Goal: Transaction & Acquisition: Book appointment/travel/reservation

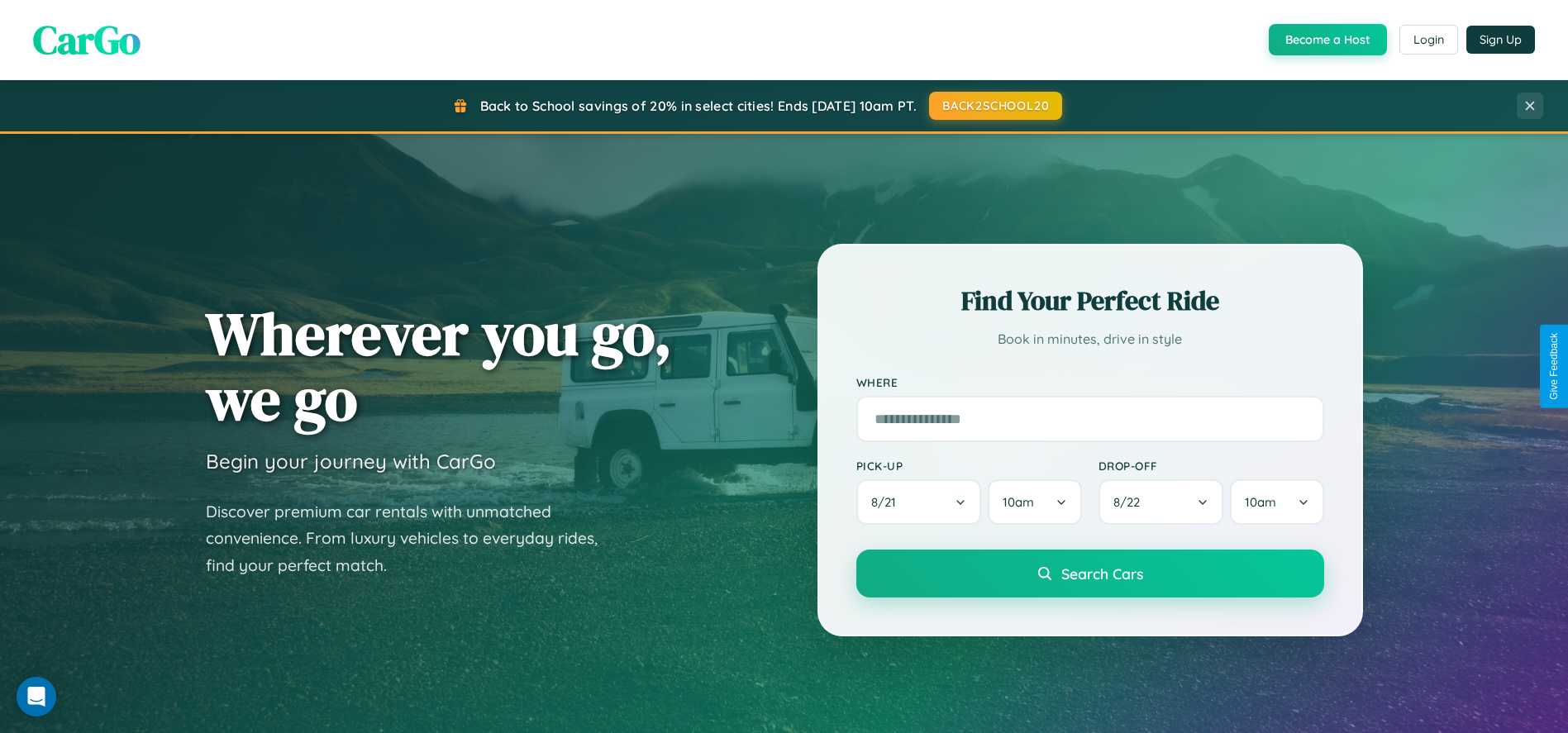
scroll to position [706, 0]
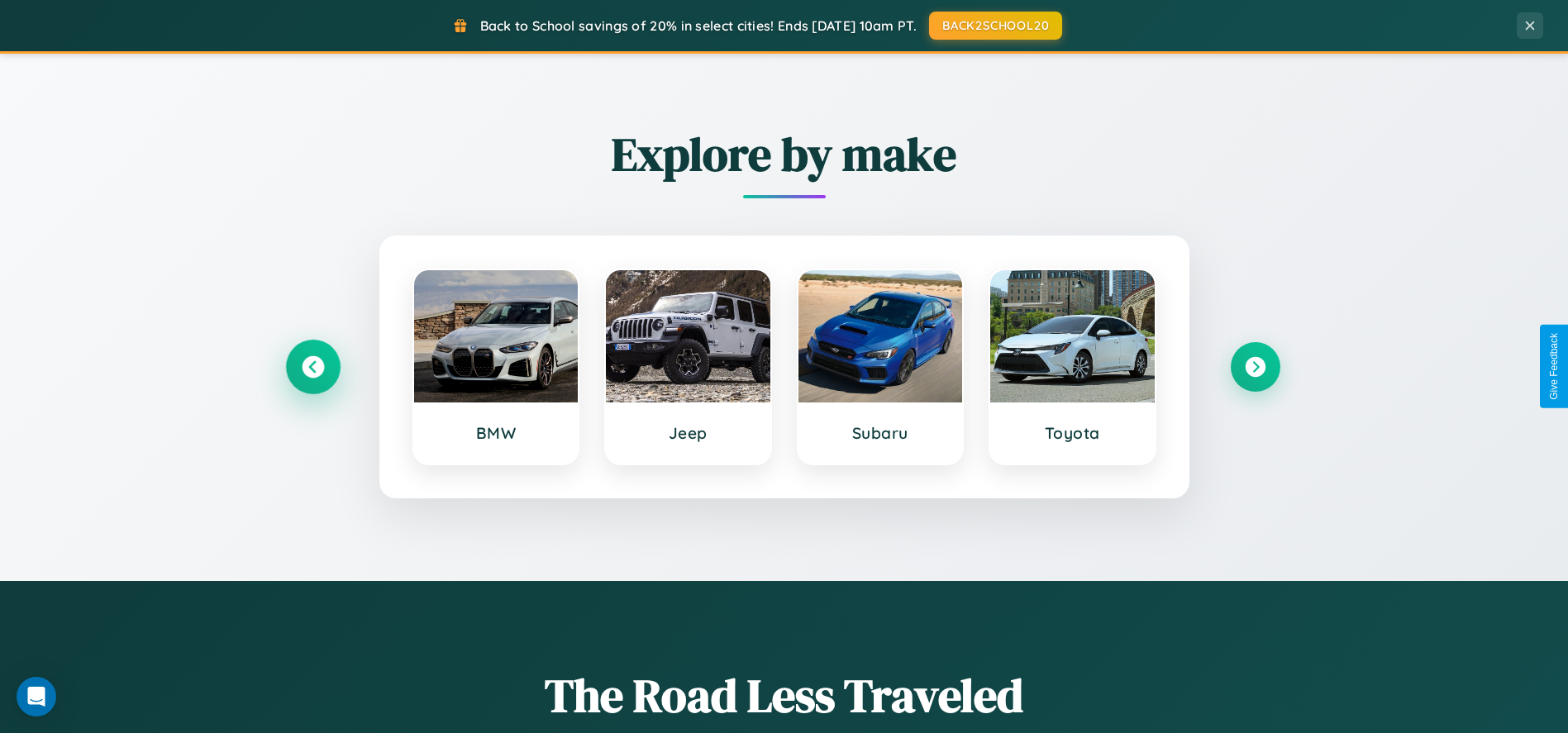
click at [313, 366] on icon at bounding box center [313, 366] width 22 height 22
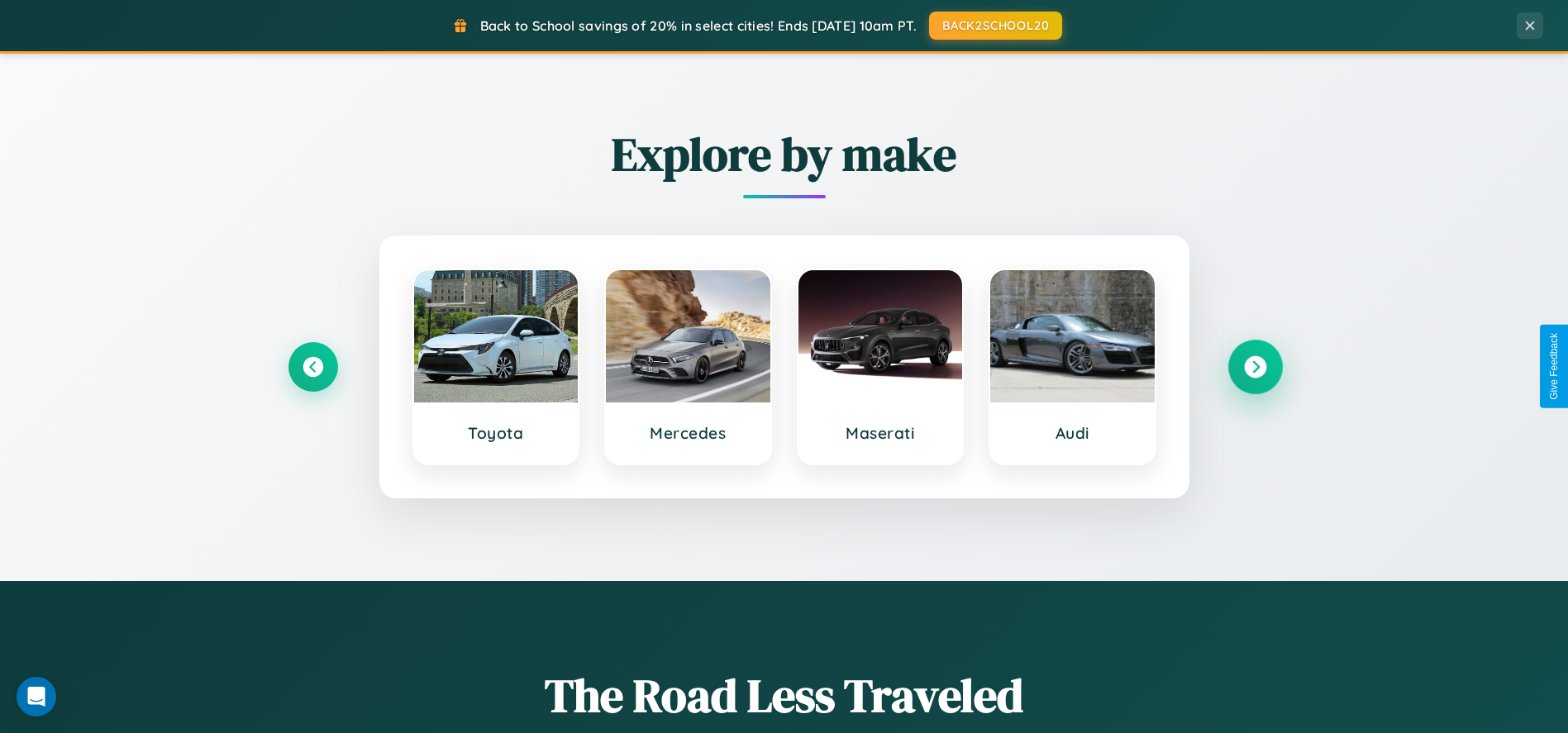
click at [1255, 366] on icon at bounding box center [1255, 366] width 22 height 22
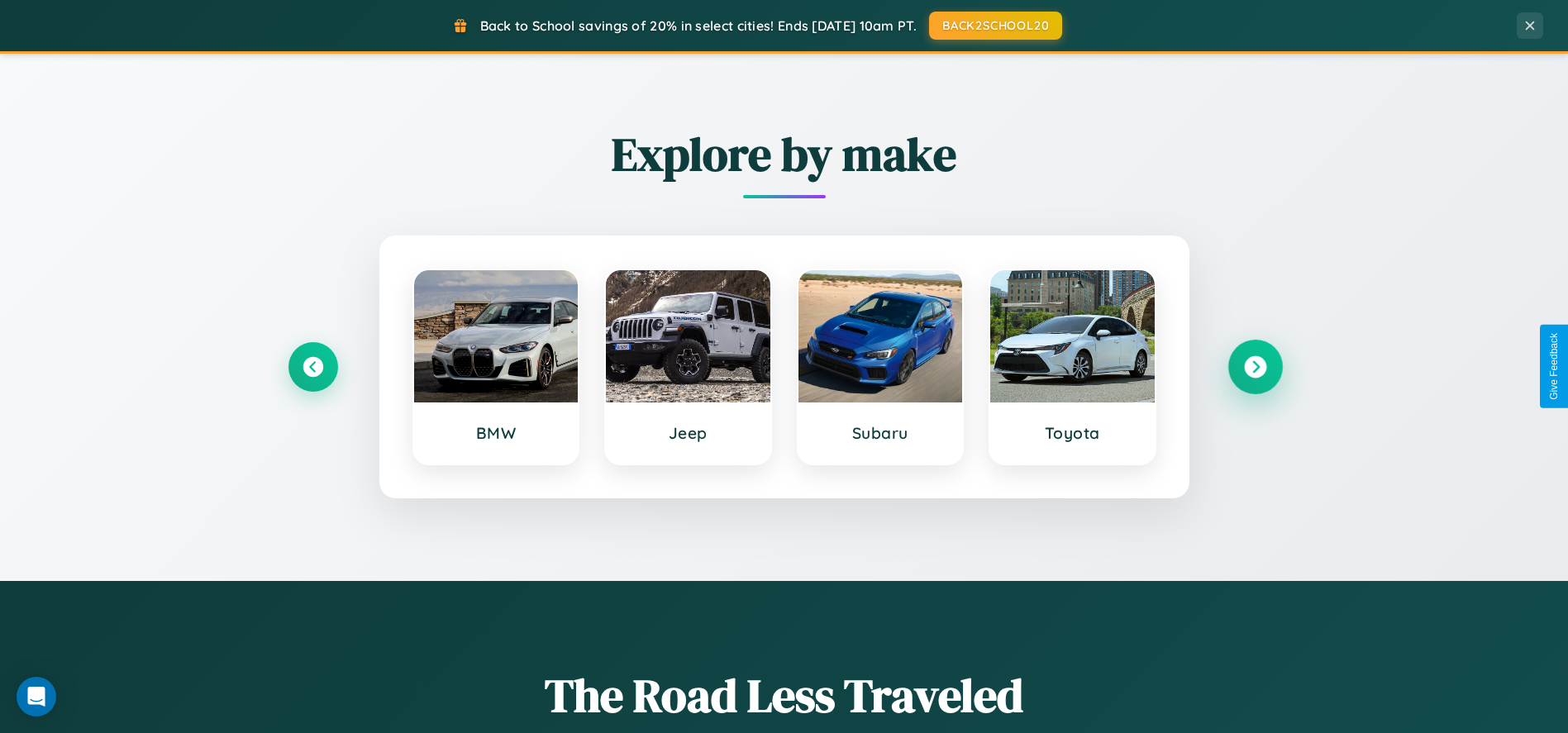
click at [1255, 366] on icon at bounding box center [1255, 366] width 22 height 22
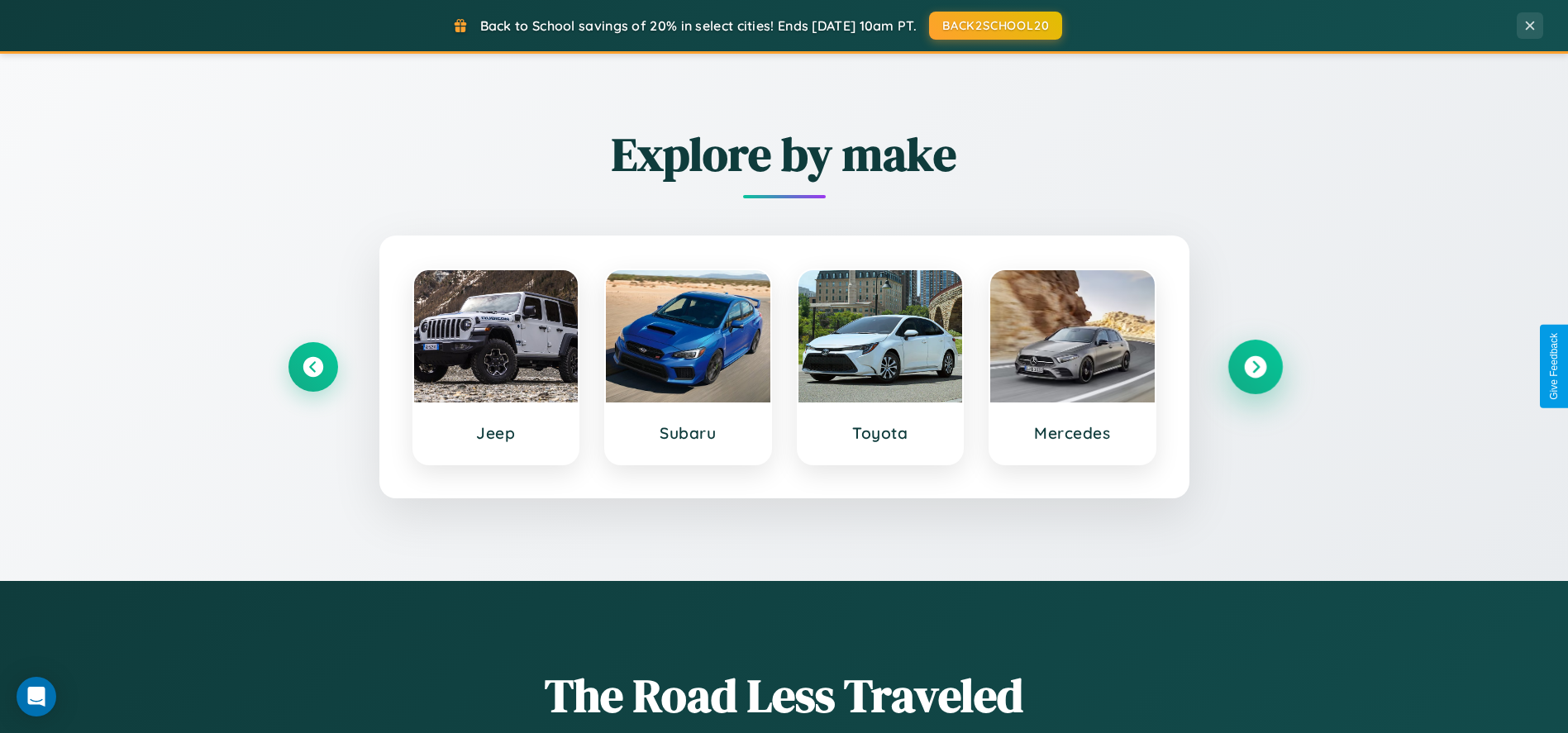
click at [1255, 366] on icon at bounding box center [1255, 366] width 22 height 22
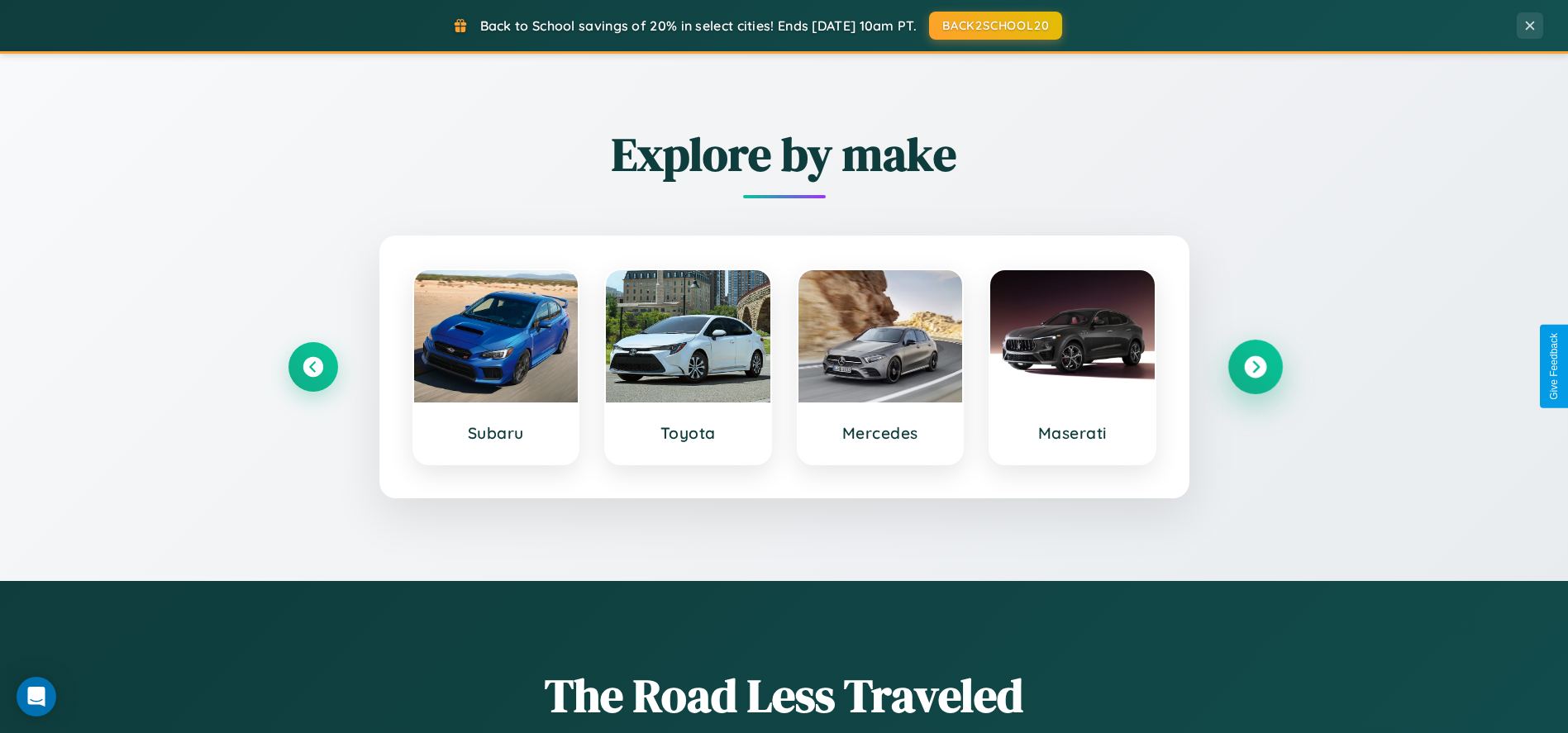
click at [1255, 366] on icon at bounding box center [1255, 366] width 22 height 22
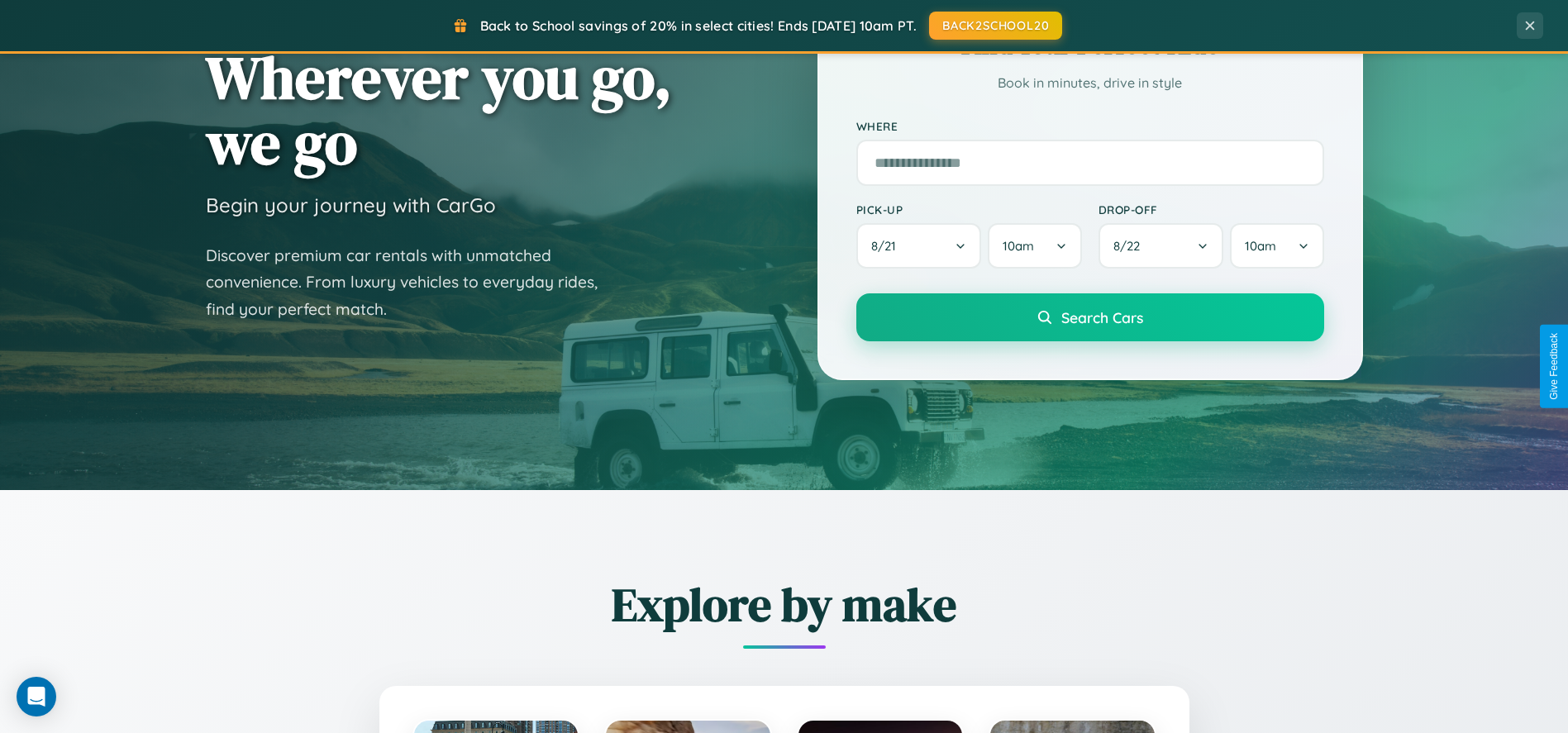
scroll to position [0, 0]
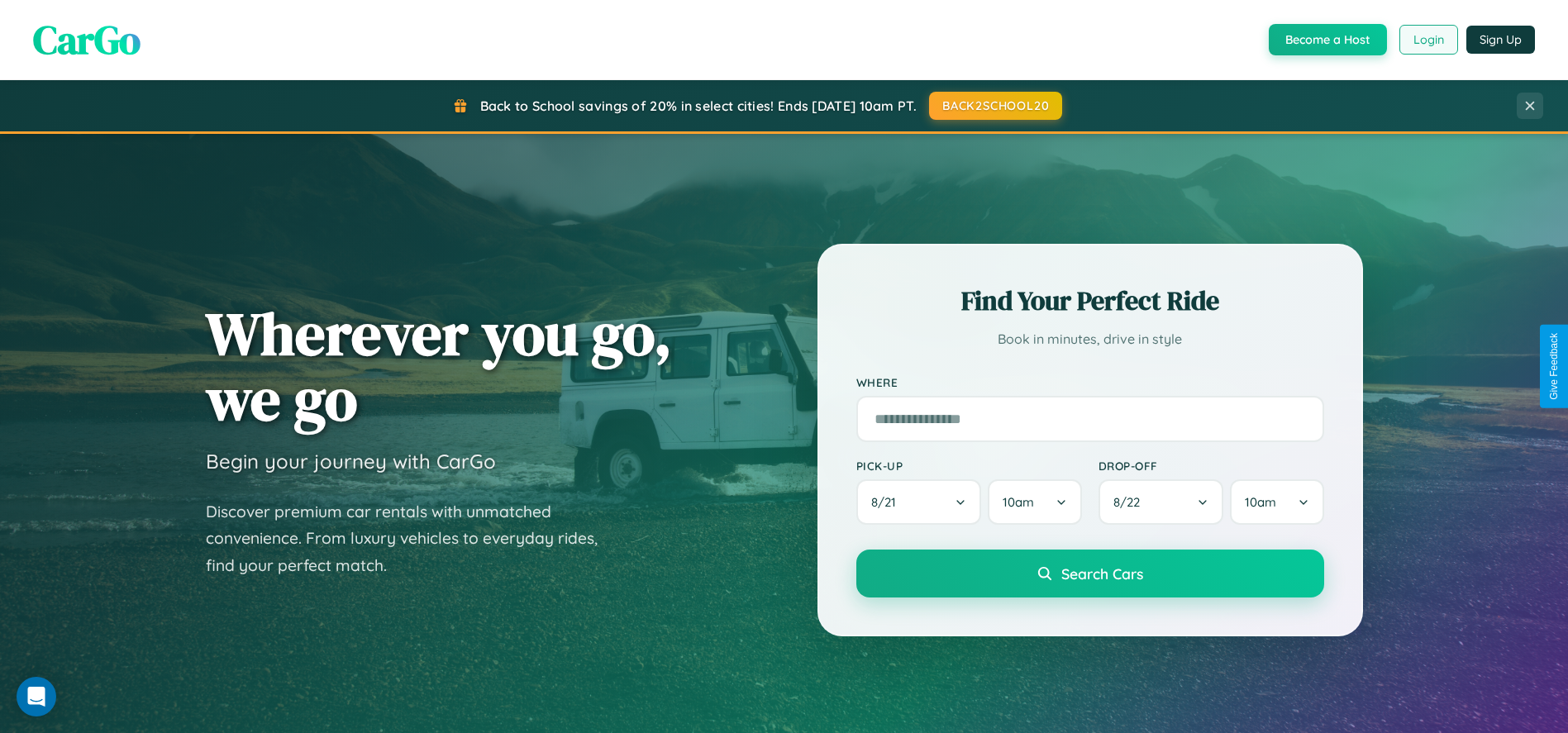
click at [1428, 40] on button "Login" at bounding box center [1429, 40] width 59 height 30
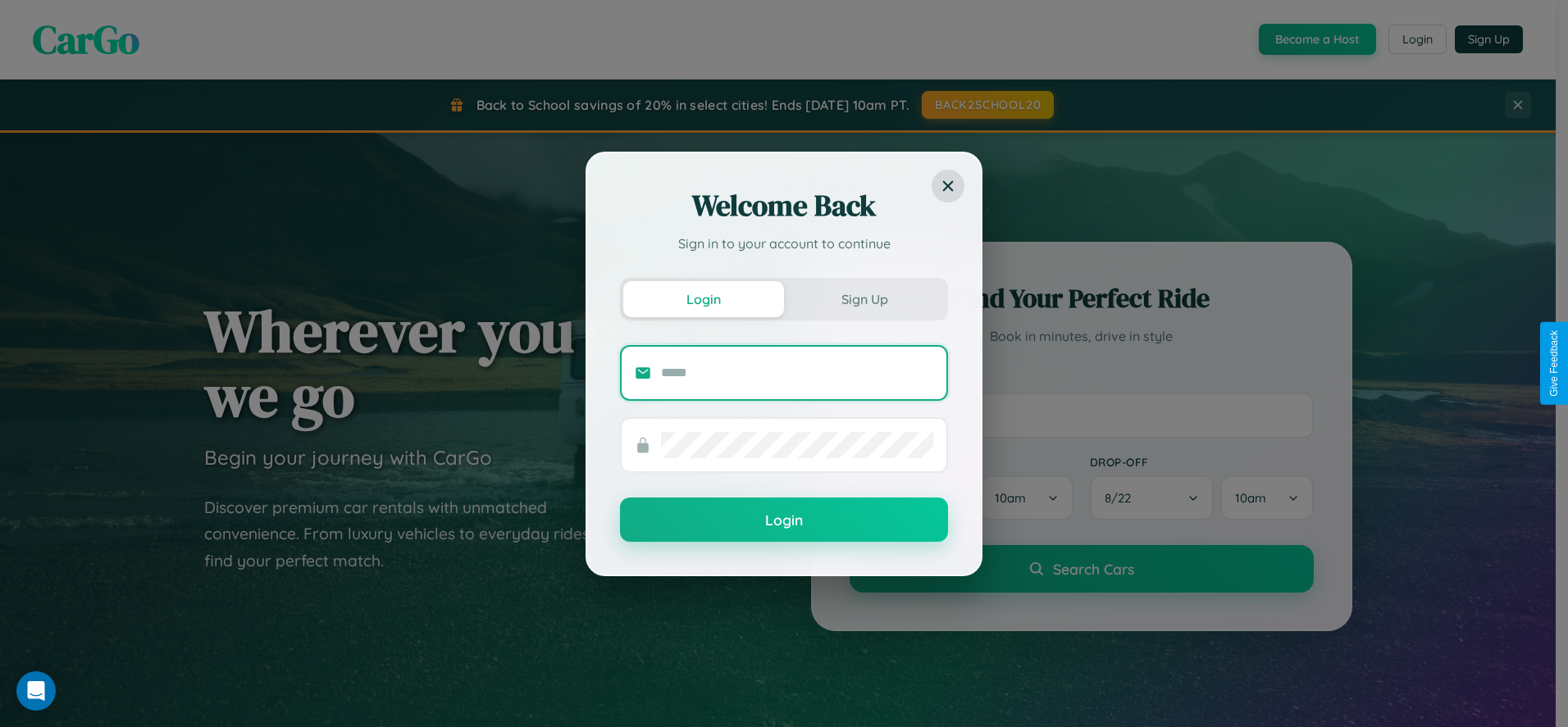
click at [797, 372] on input "text" at bounding box center [796, 372] width 272 height 27
type input "**********"
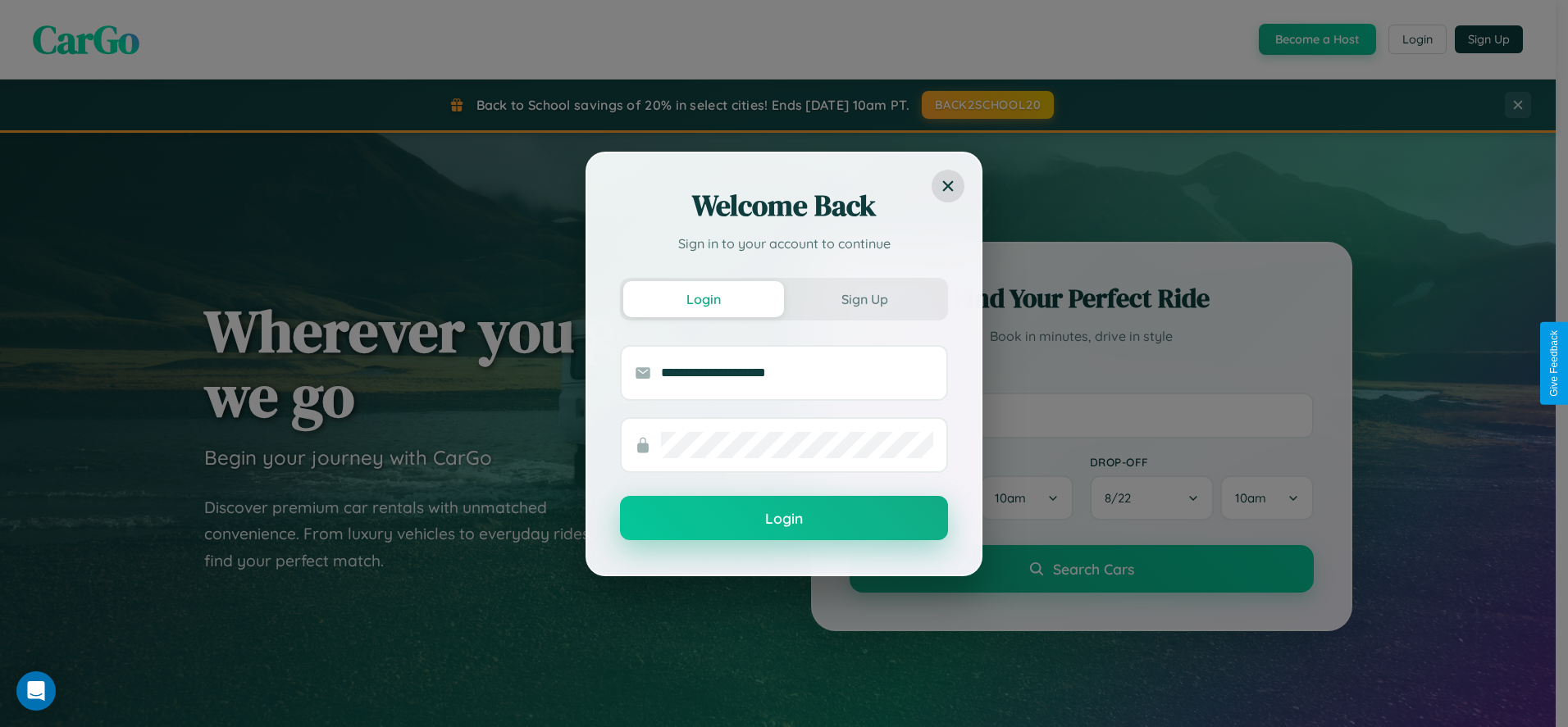
click at [784, 519] on button "Login" at bounding box center [784, 518] width 328 height 44
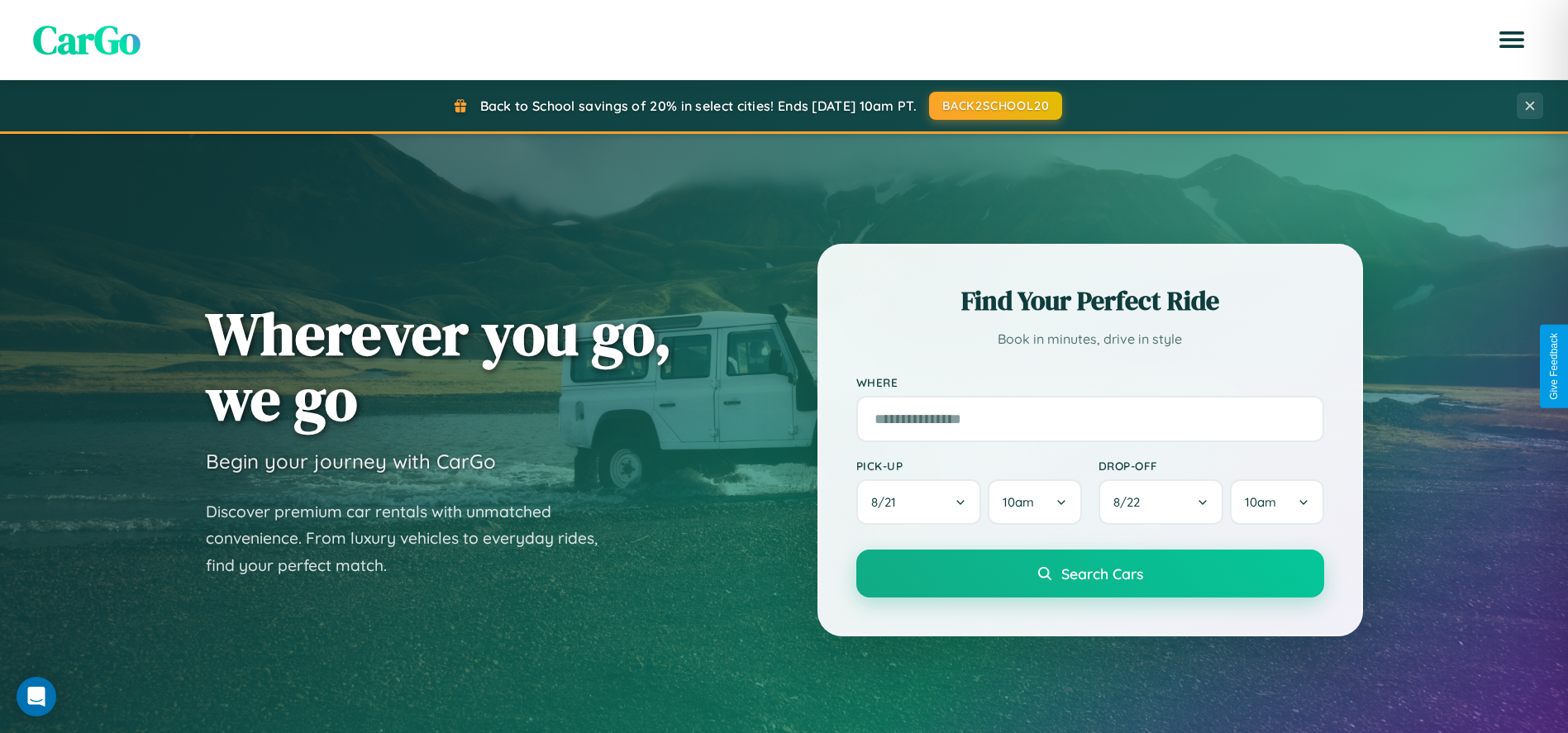
scroll to position [3174, 0]
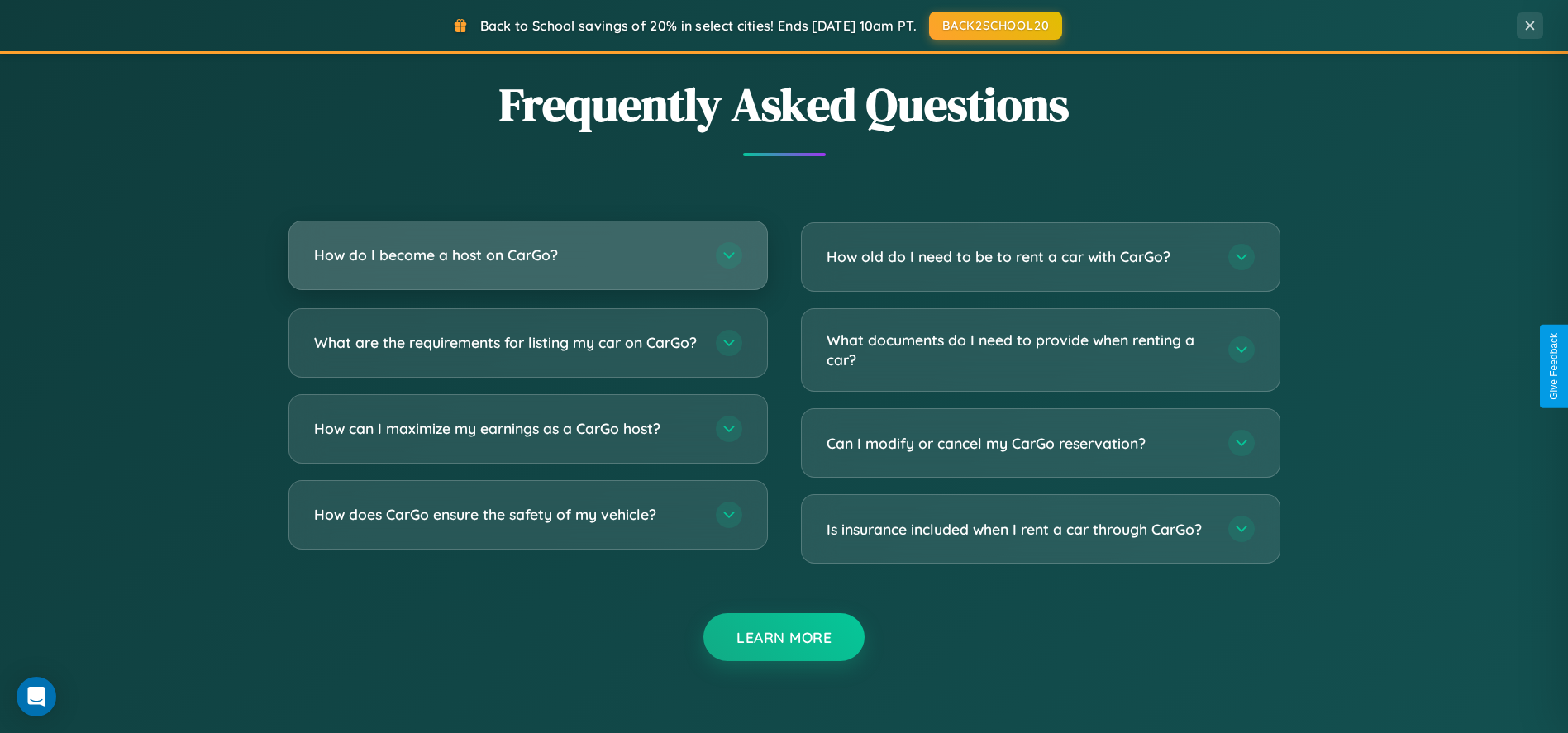
click at [527, 256] on h3 "How do I become a host on CarGo?" at bounding box center [506, 255] width 386 height 21
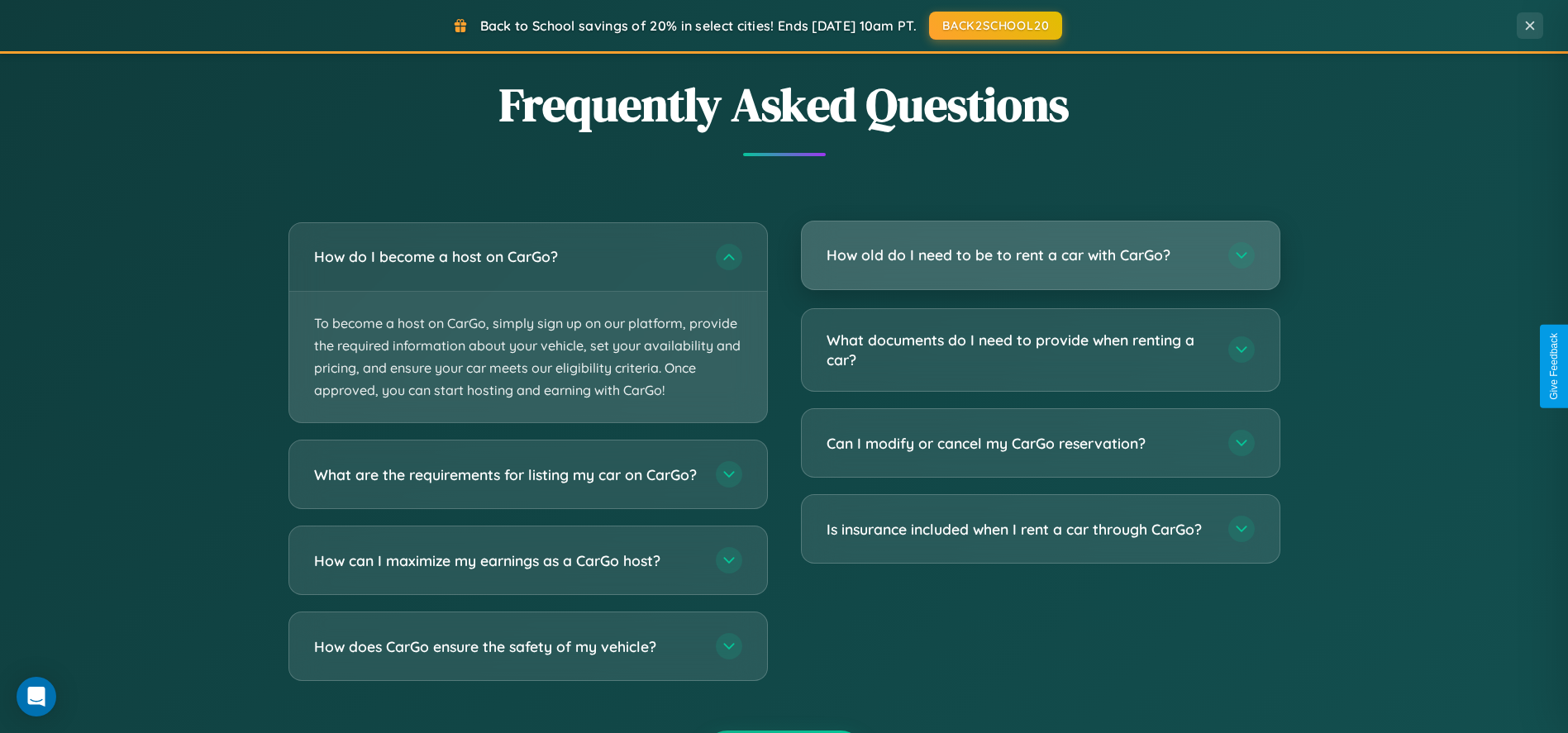
click at [1040, 256] on h3 "How old do I need to be to rent a car with CarGo?" at bounding box center [1019, 255] width 386 height 21
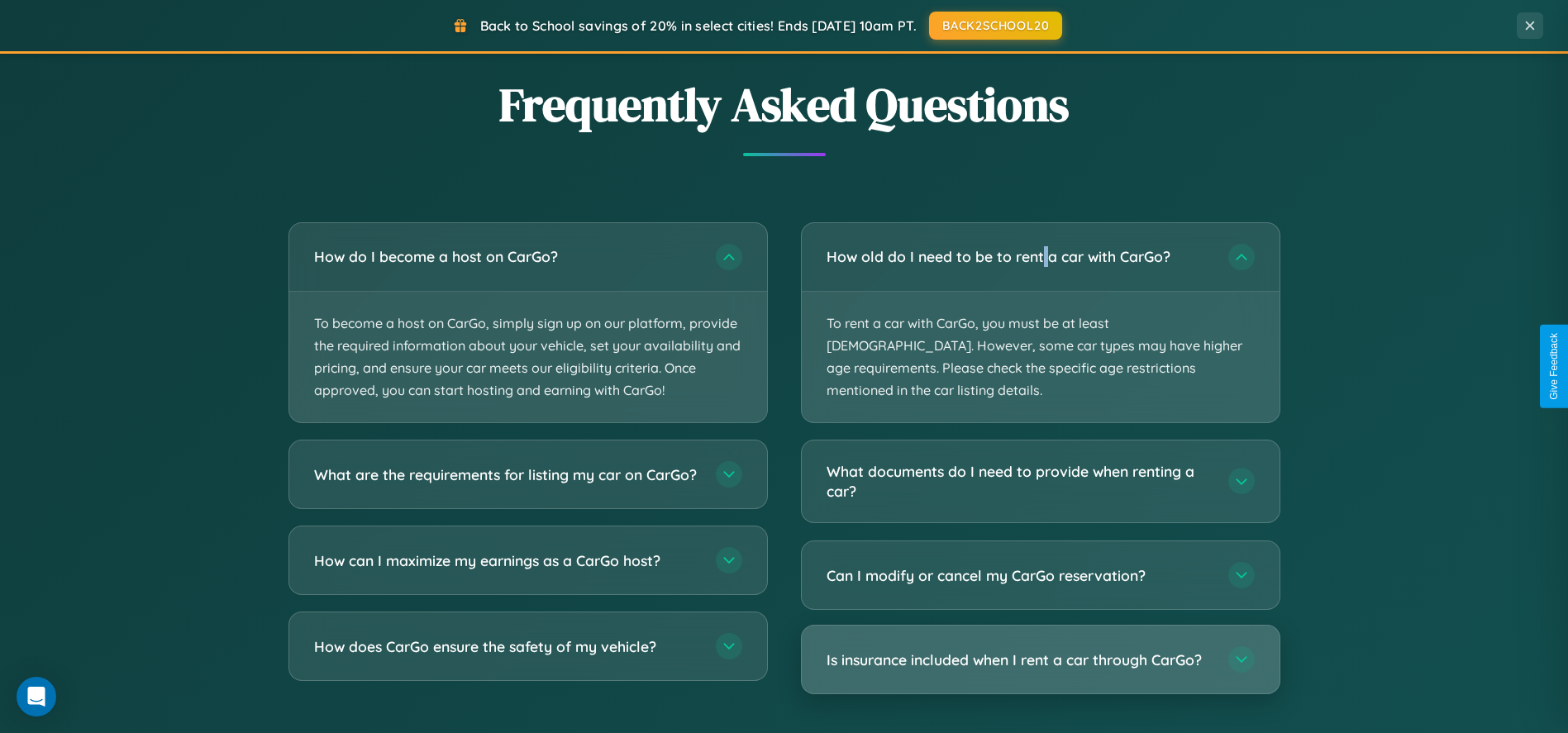
click at [1040, 648] on h3 "Is insurance included when I rent a car through CarGo?" at bounding box center [1019, 658] width 386 height 21
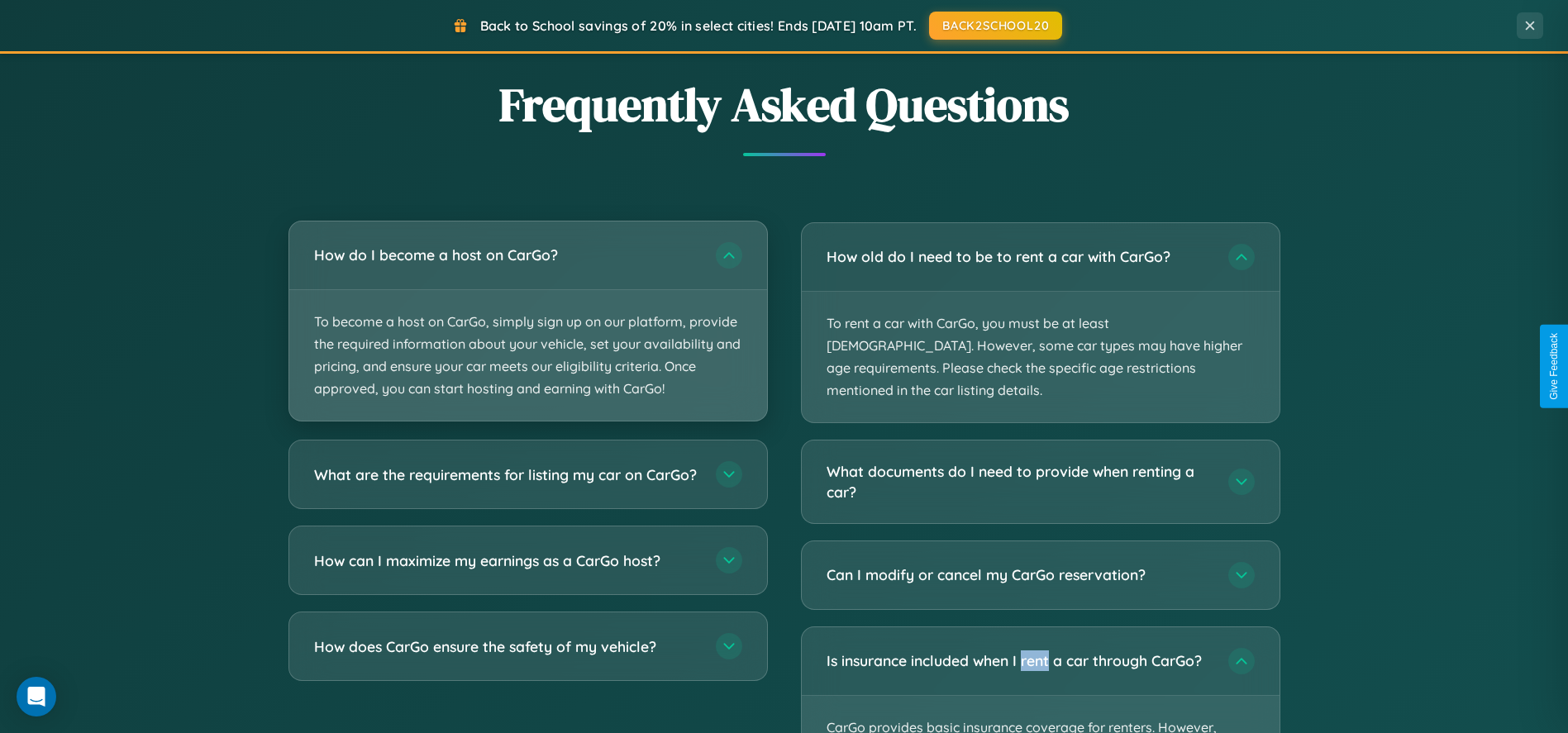
click at [527, 323] on p "To become a host on CarGo, simply sign up on our platform, provide the required…" at bounding box center [528, 356] width 478 height 131
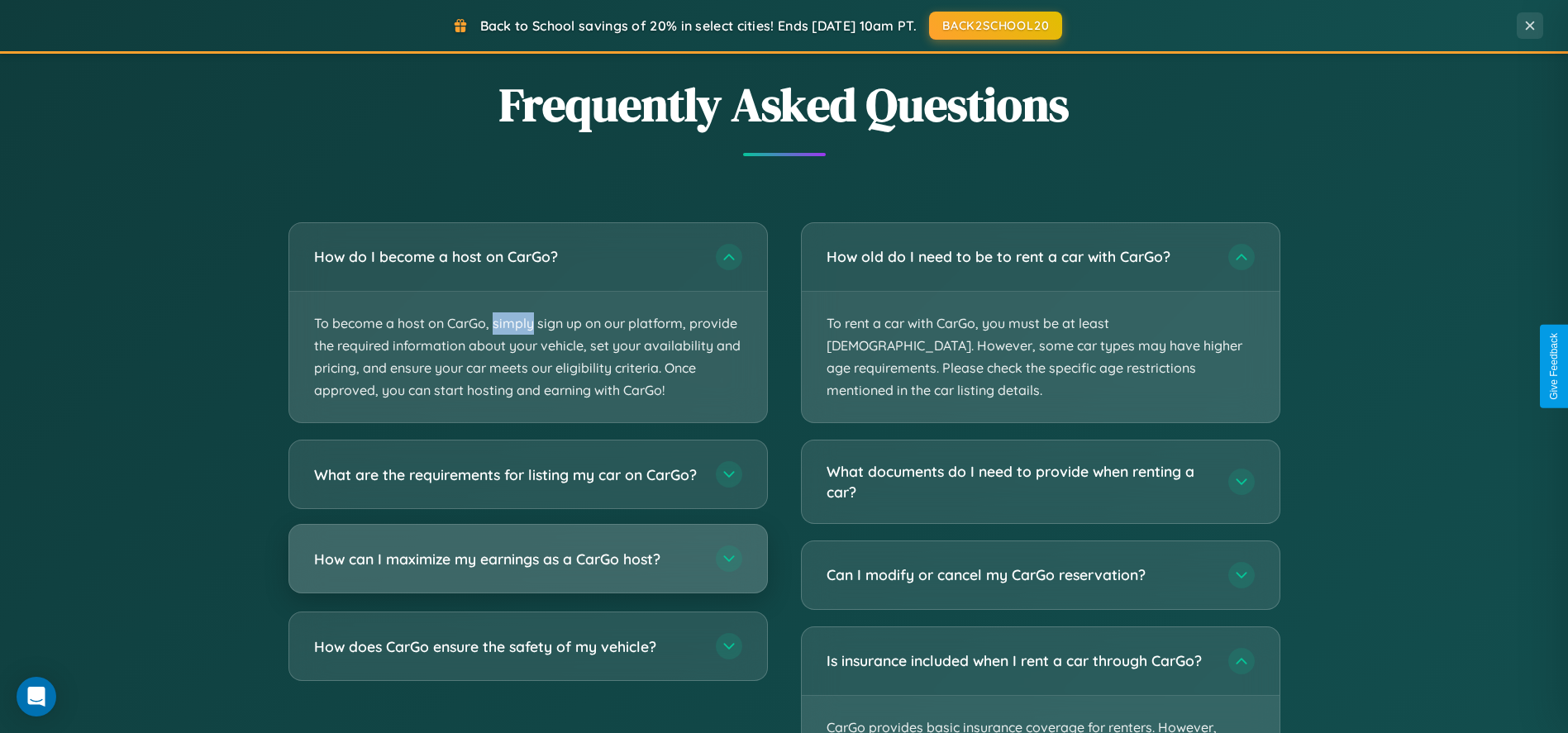
click at [527, 570] on h3 "How can I maximize my earnings as a CarGo host?" at bounding box center [506, 559] width 386 height 21
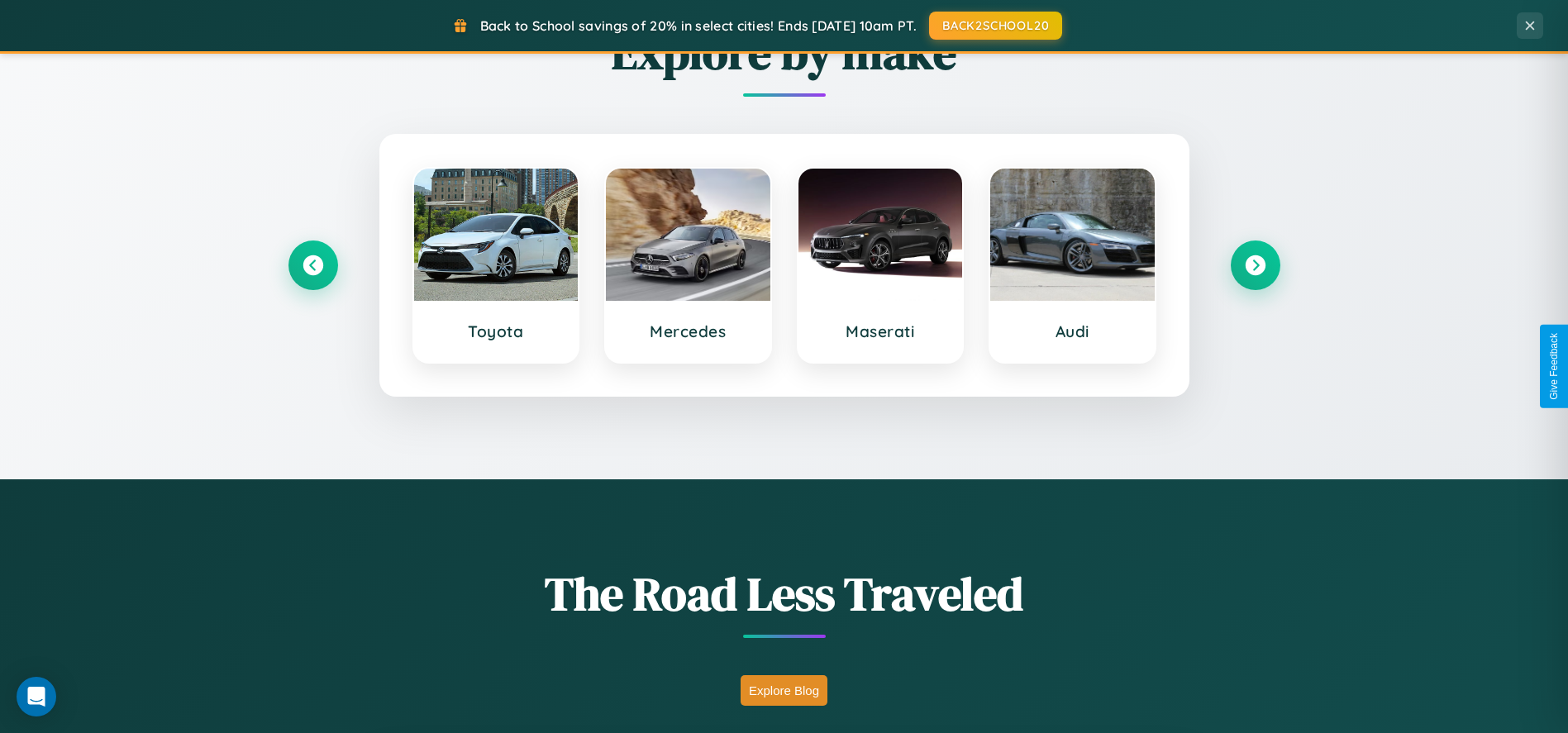
scroll to position [706, 0]
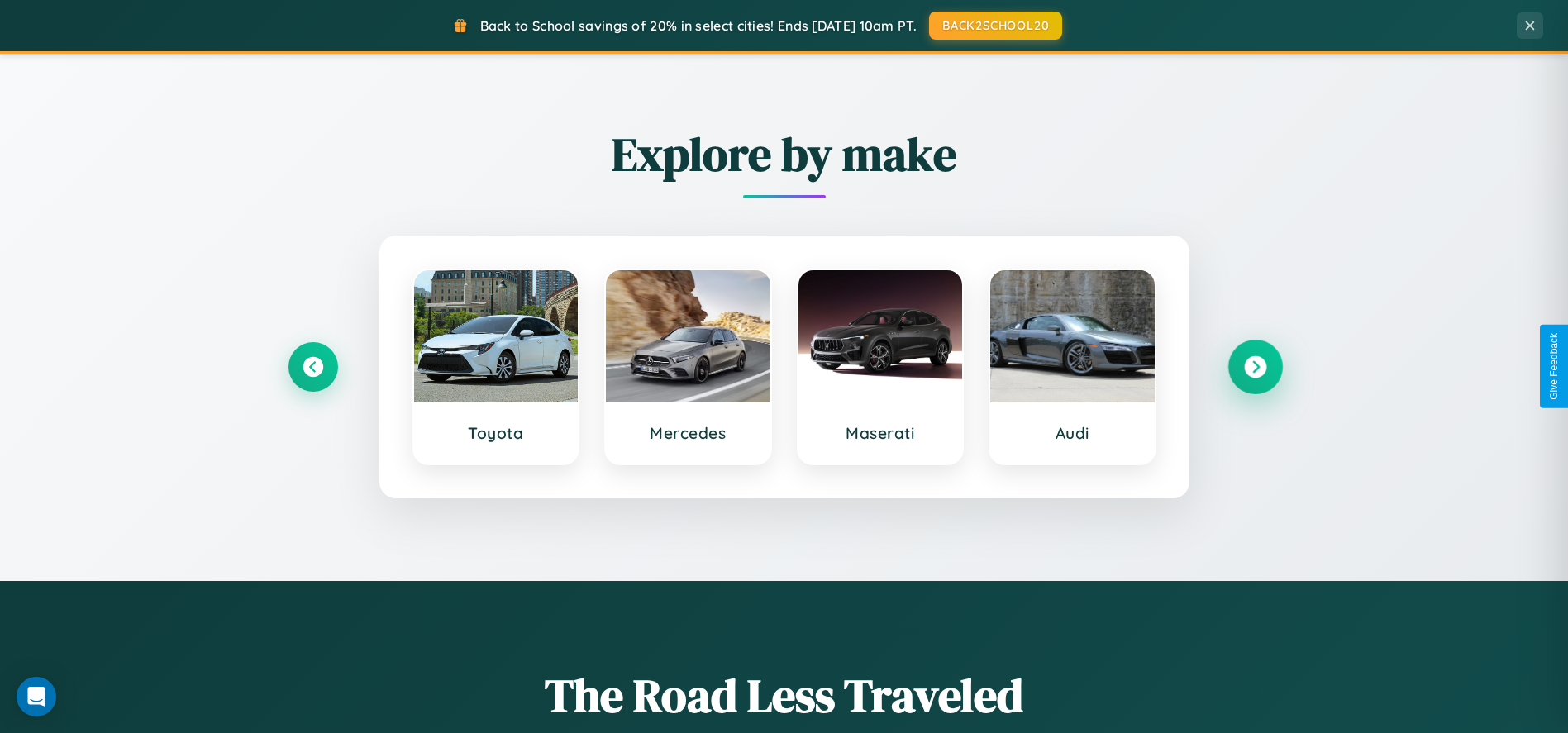
click at [1255, 366] on icon at bounding box center [1255, 366] width 22 height 22
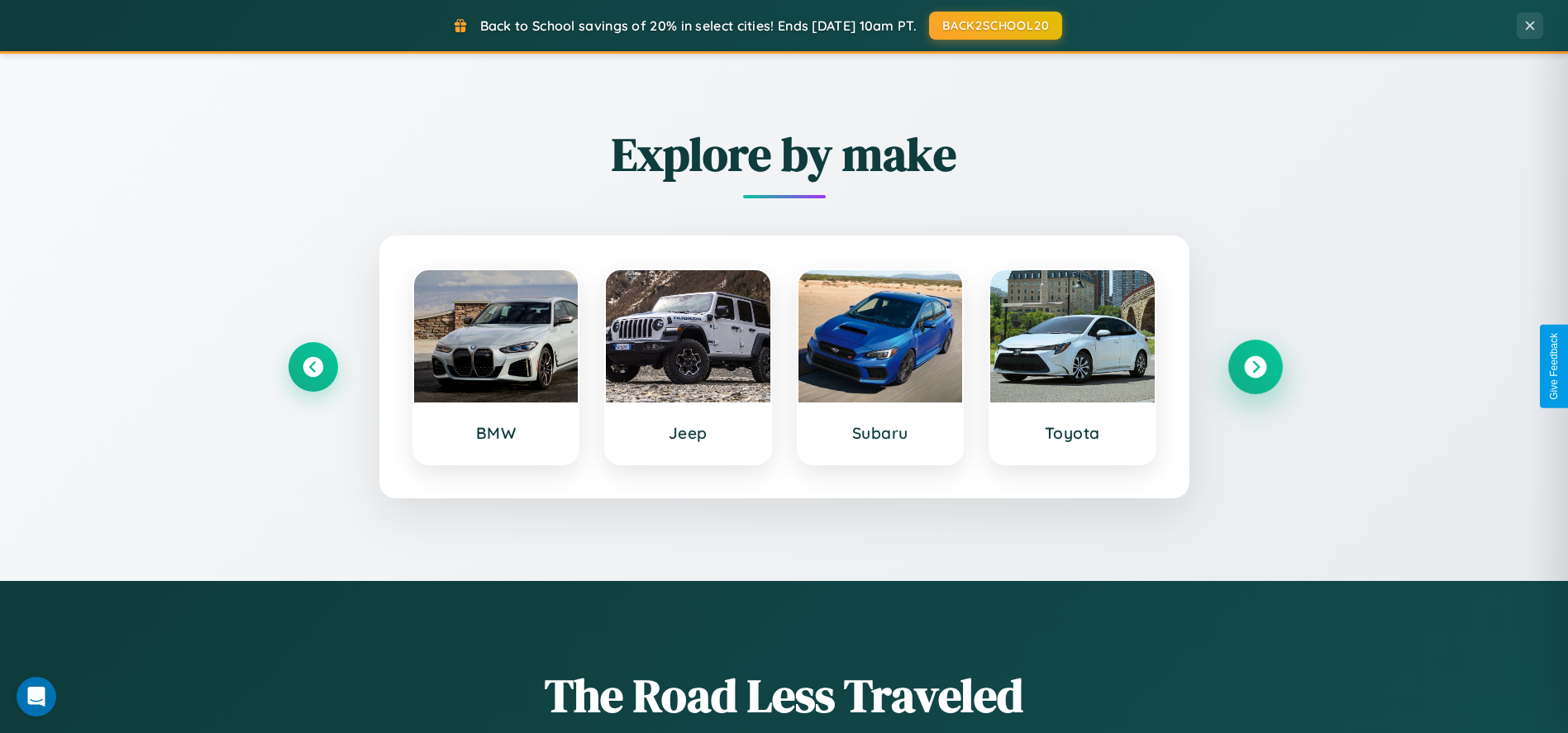
click at [1255, 366] on icon at bounding box center [1255, 366] width 22 height 22
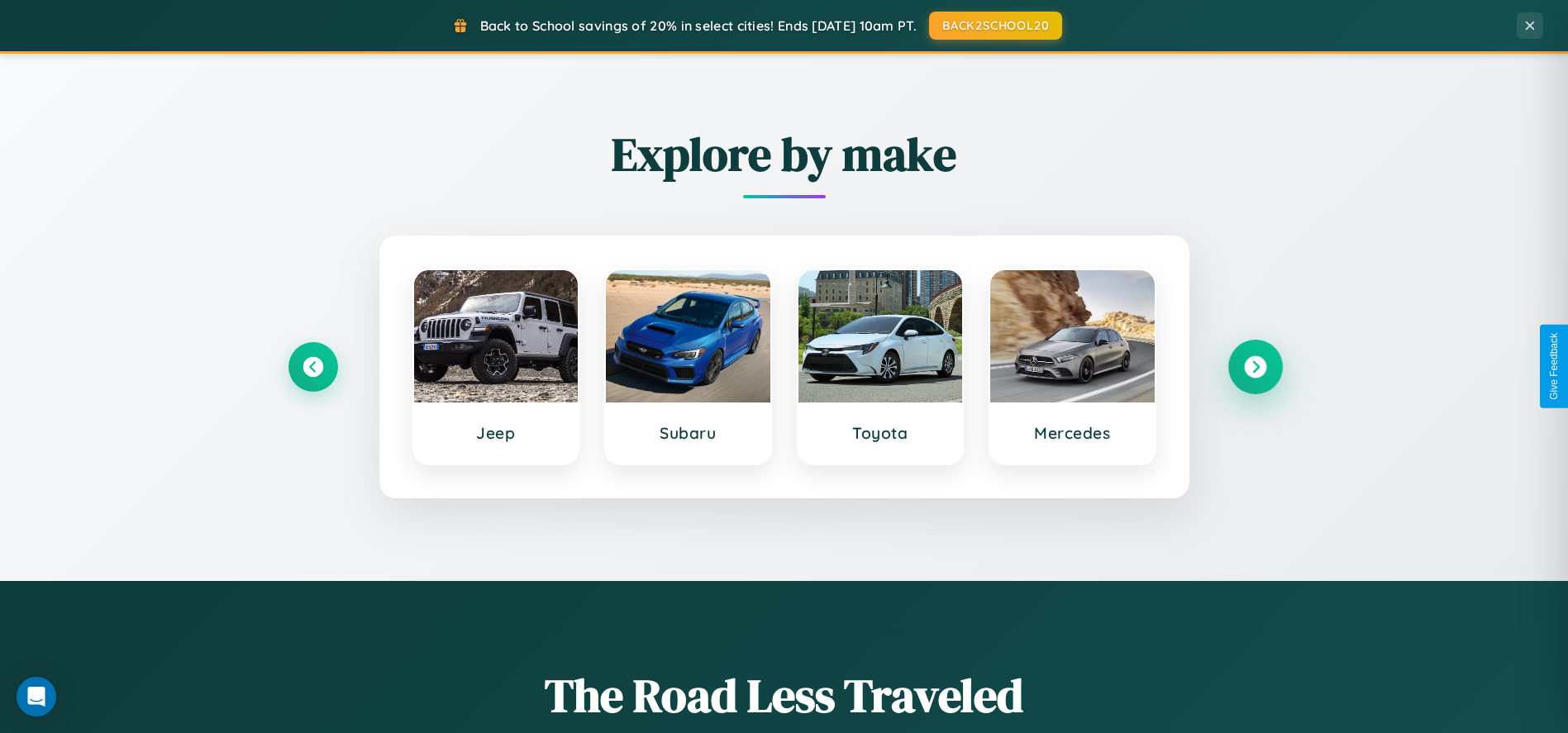
click at [1255, 366] on icon at bounding box center [1255, 366] width 22 height 22
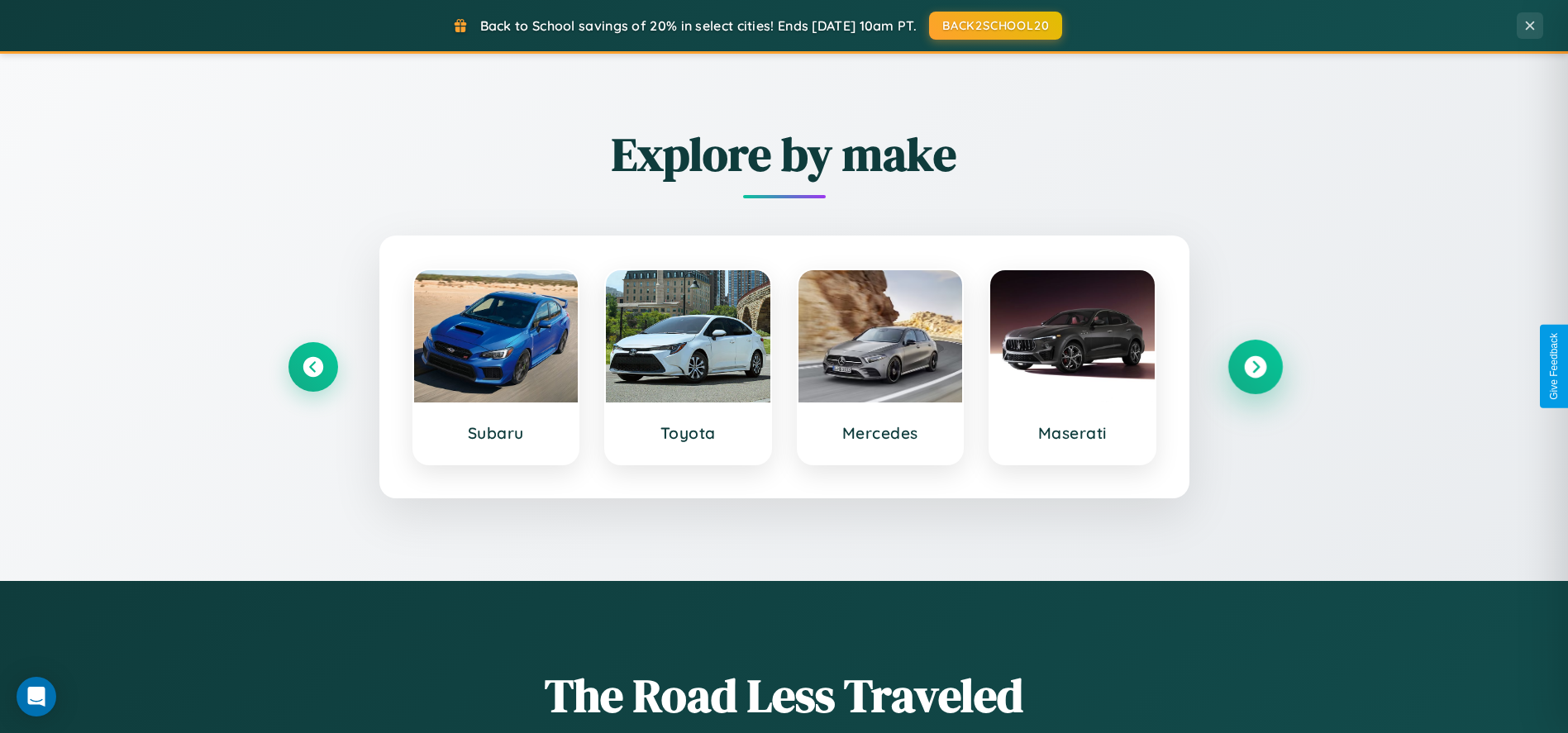
click at [1255, 366] on icon at bounding box center [1255, 366] width 22 height 22
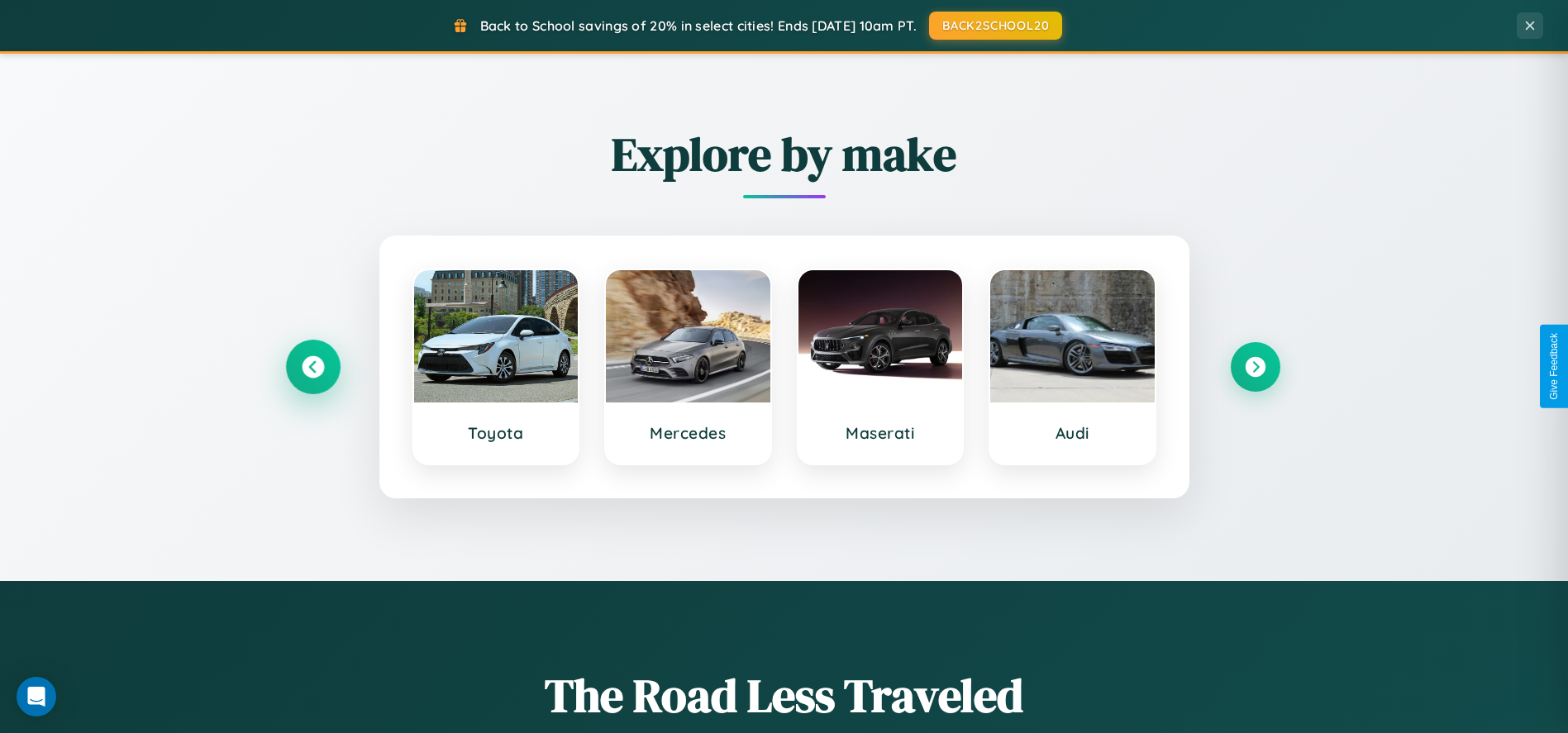
click at [313, 366] on icon at bounding box center [313, 366] width 22 height 22
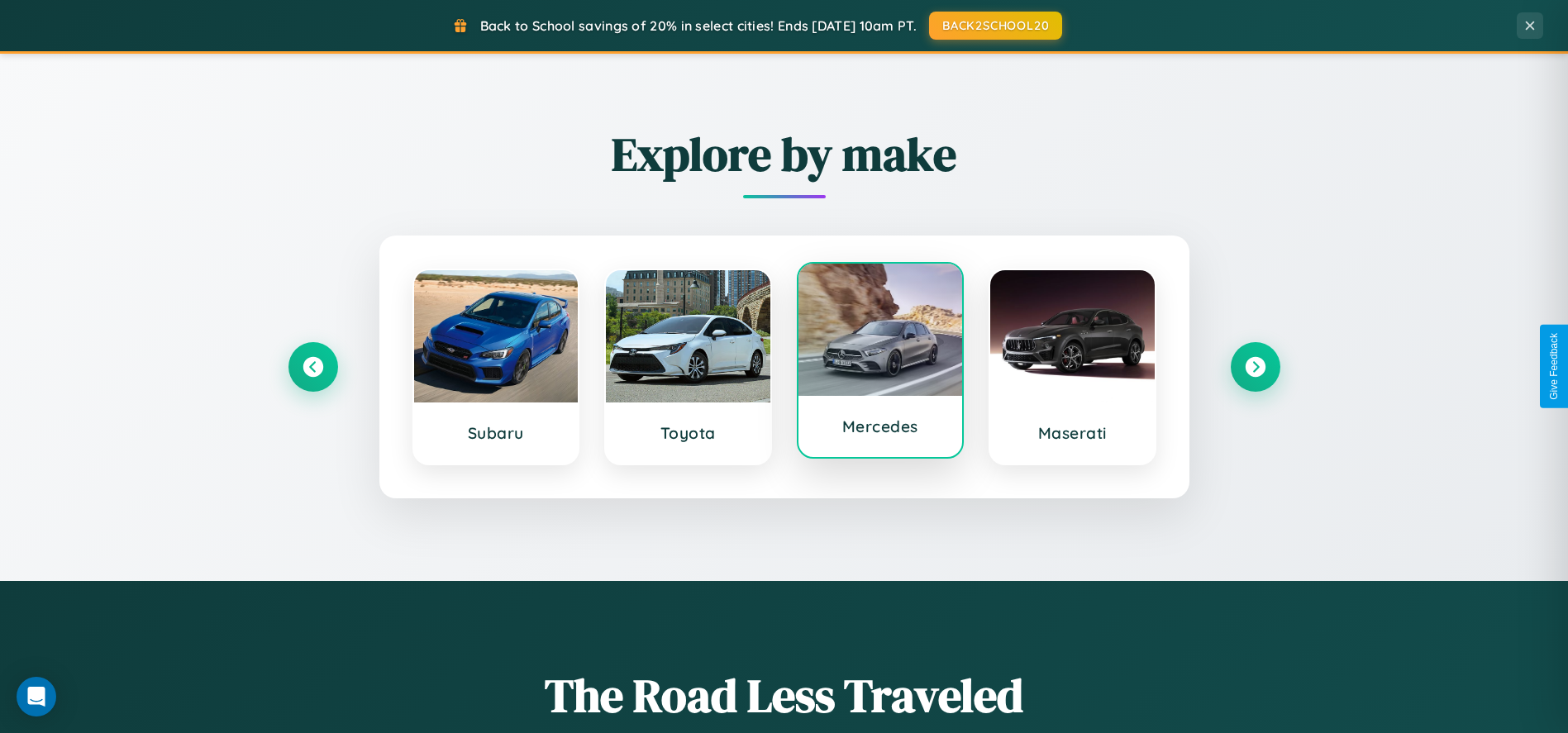
click at [880, 366] on div at bounding box center [881, 330] width 164 height 132
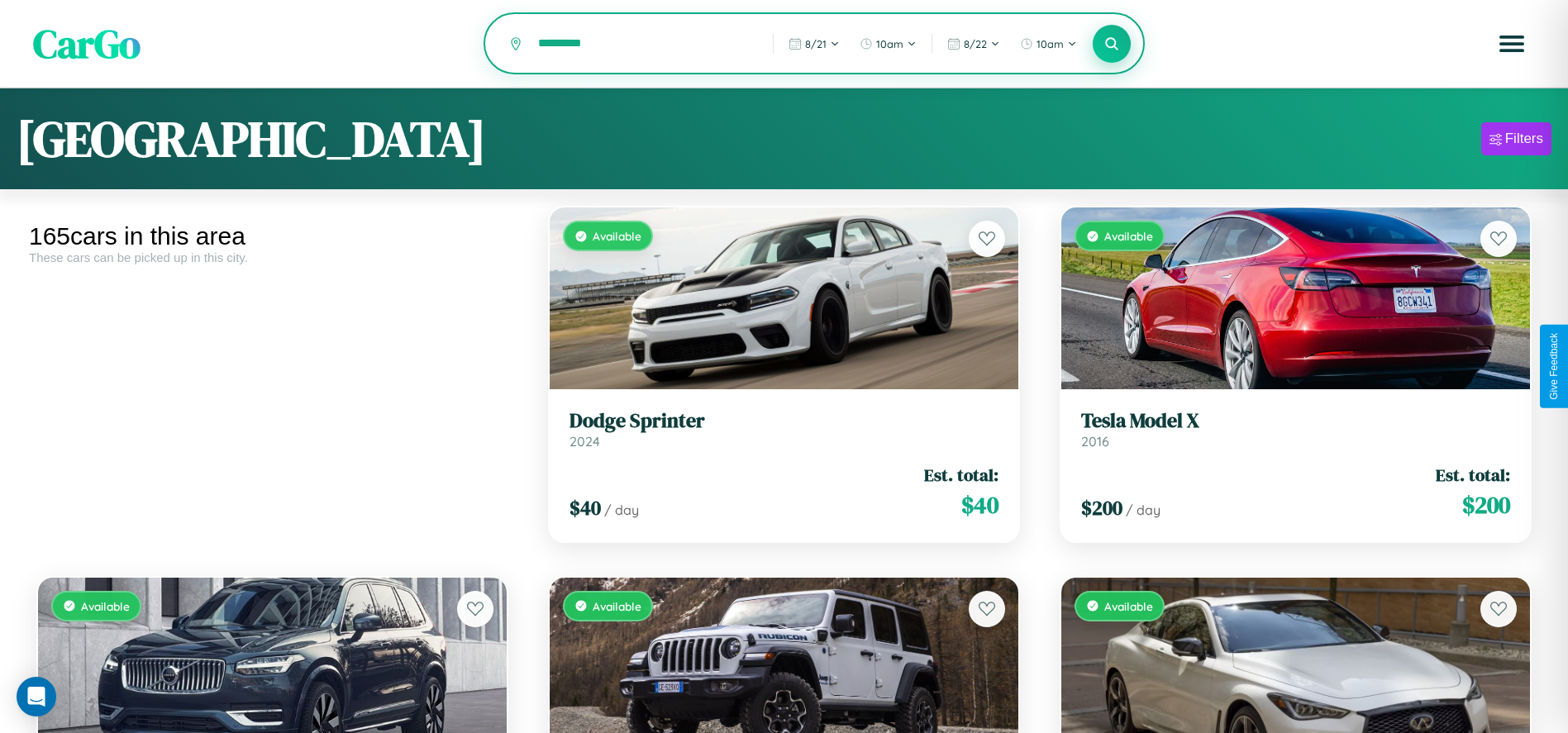
type input "*********"
click at [1112, 45] on icon at bounding box center [1113, 44] width 16 height 16
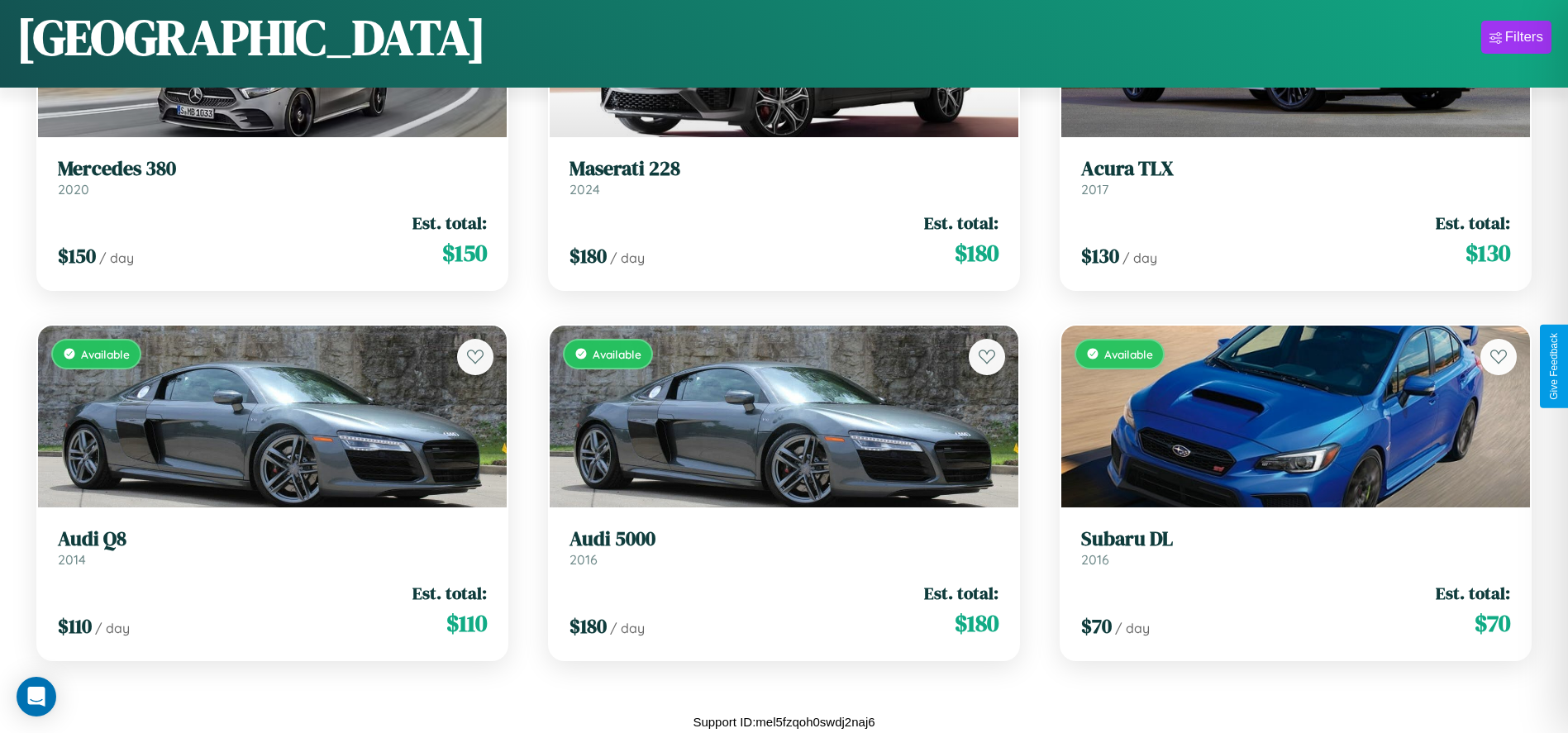
scroll to position [82, 0]
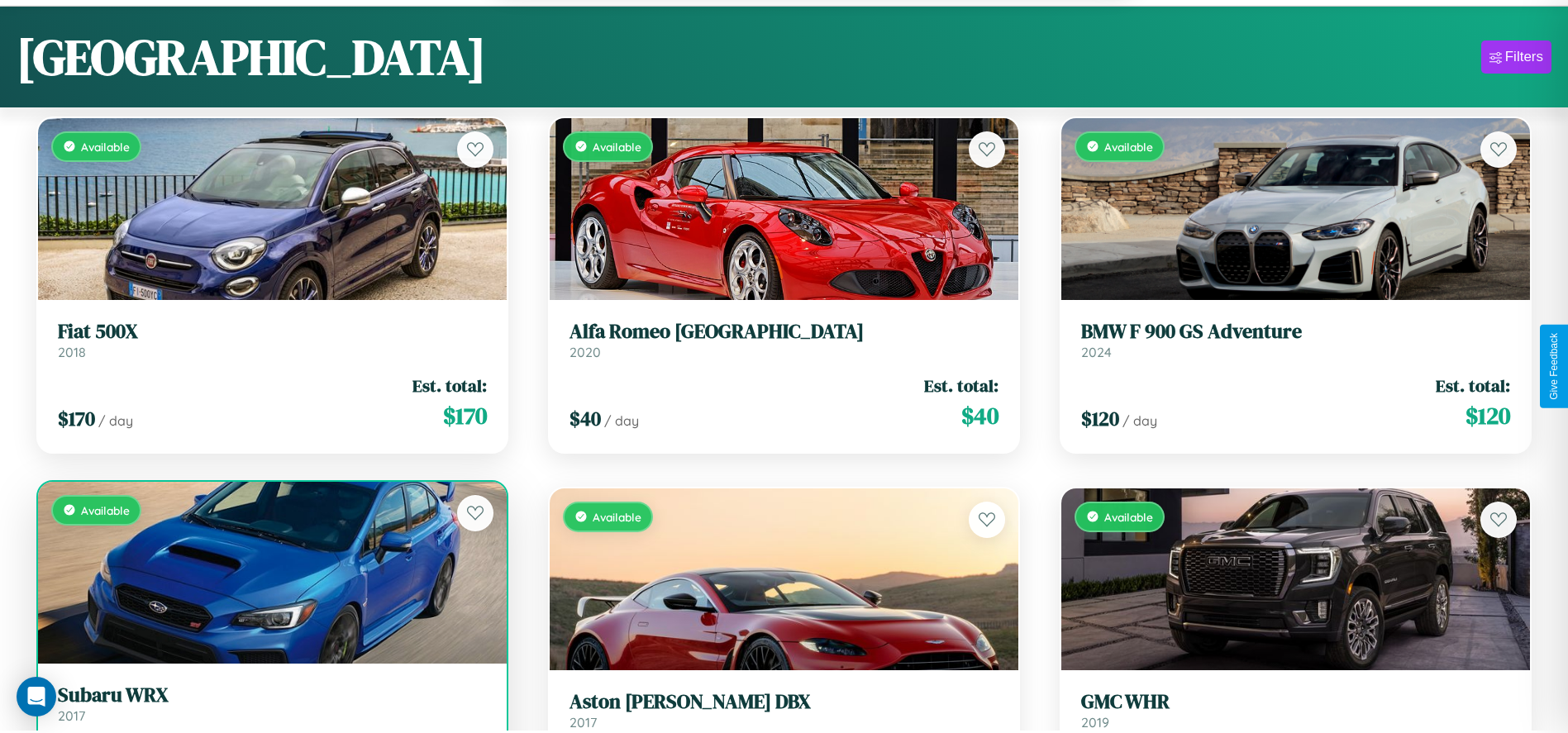
click at [270, 712] on link "Subaru WRX 2017" at bounding box center [272, 703] width 429 height 41
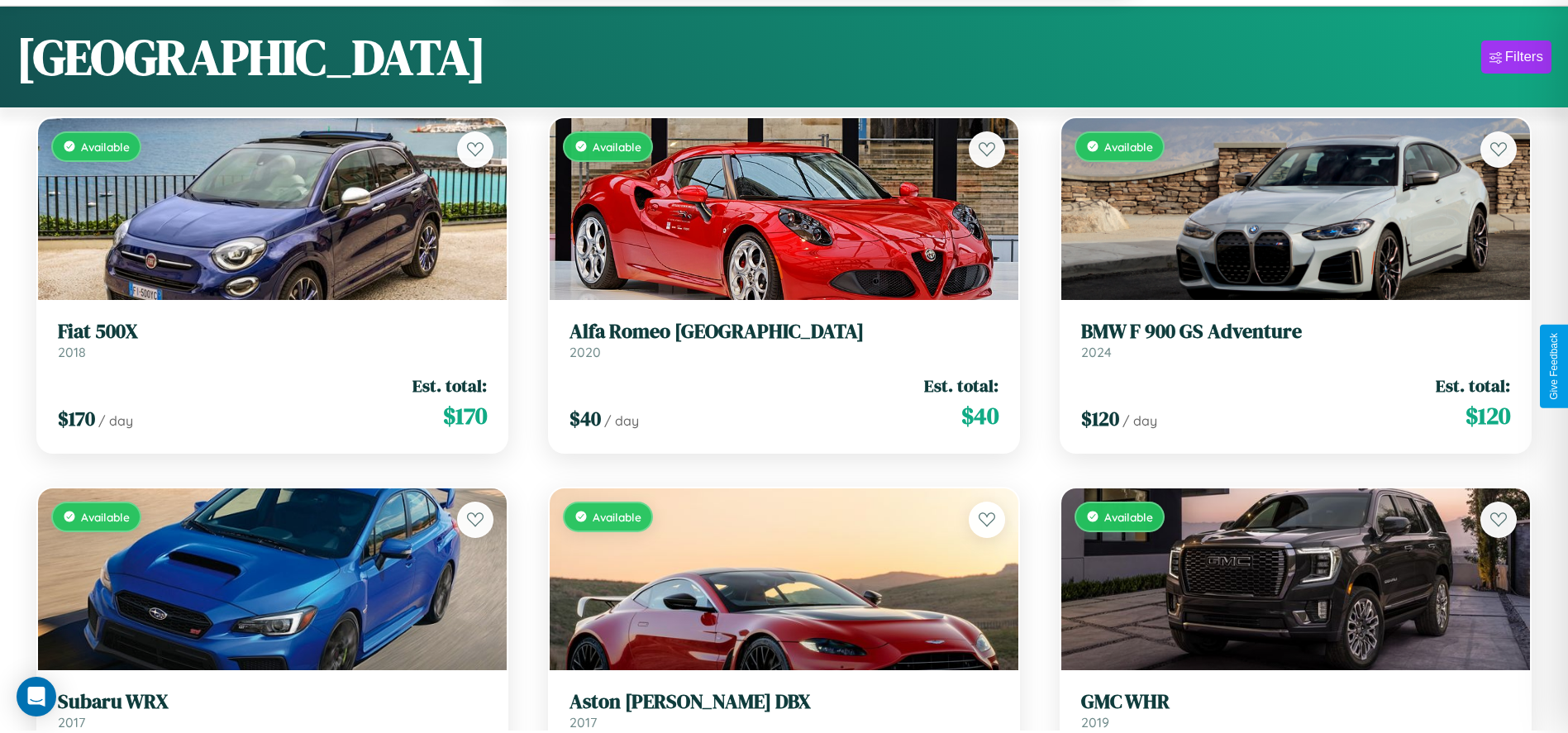
scroll to position [105, 0]
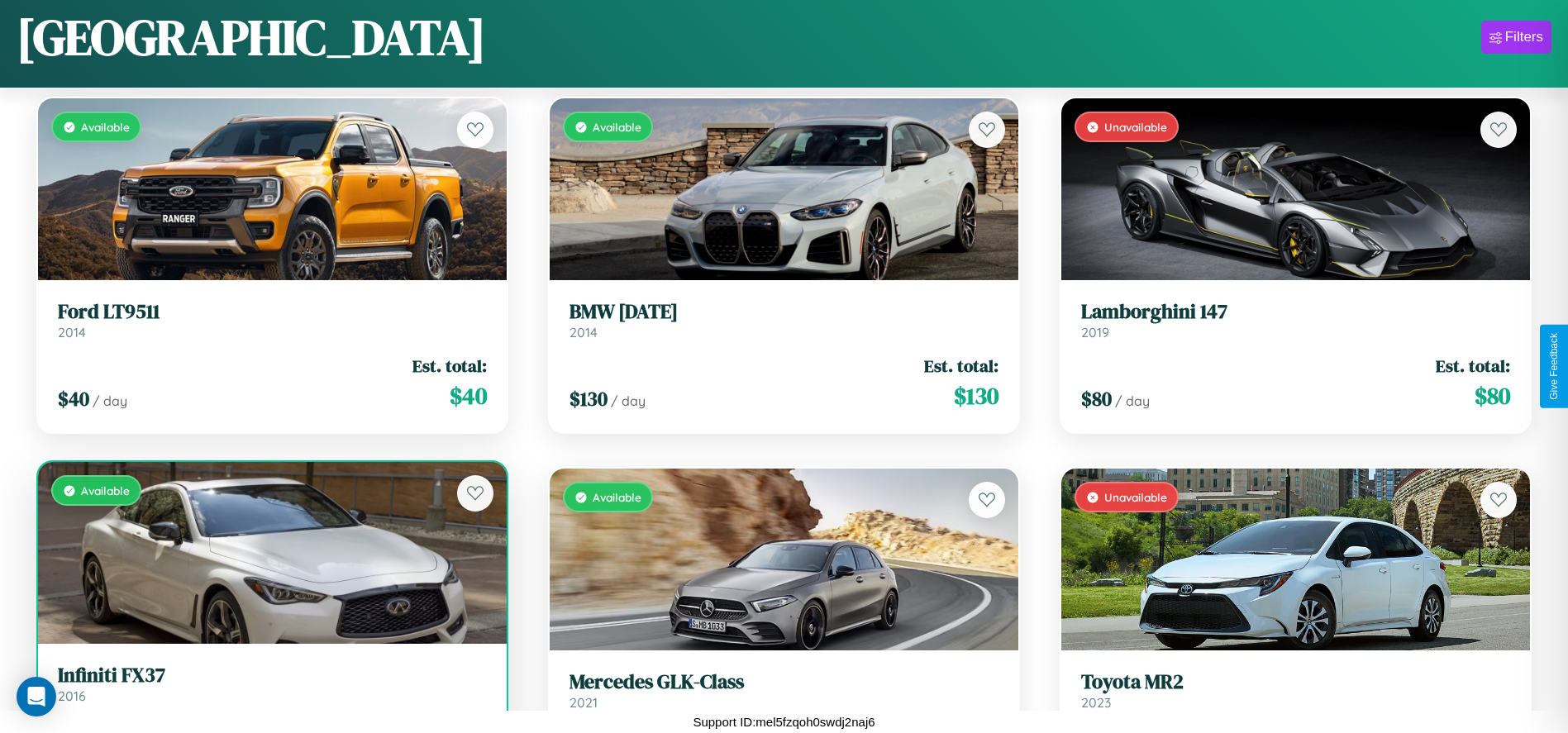
click at [270, 687] on h3 "Infiniti FX37" at bounding box center [272, 675] width 429 height 24
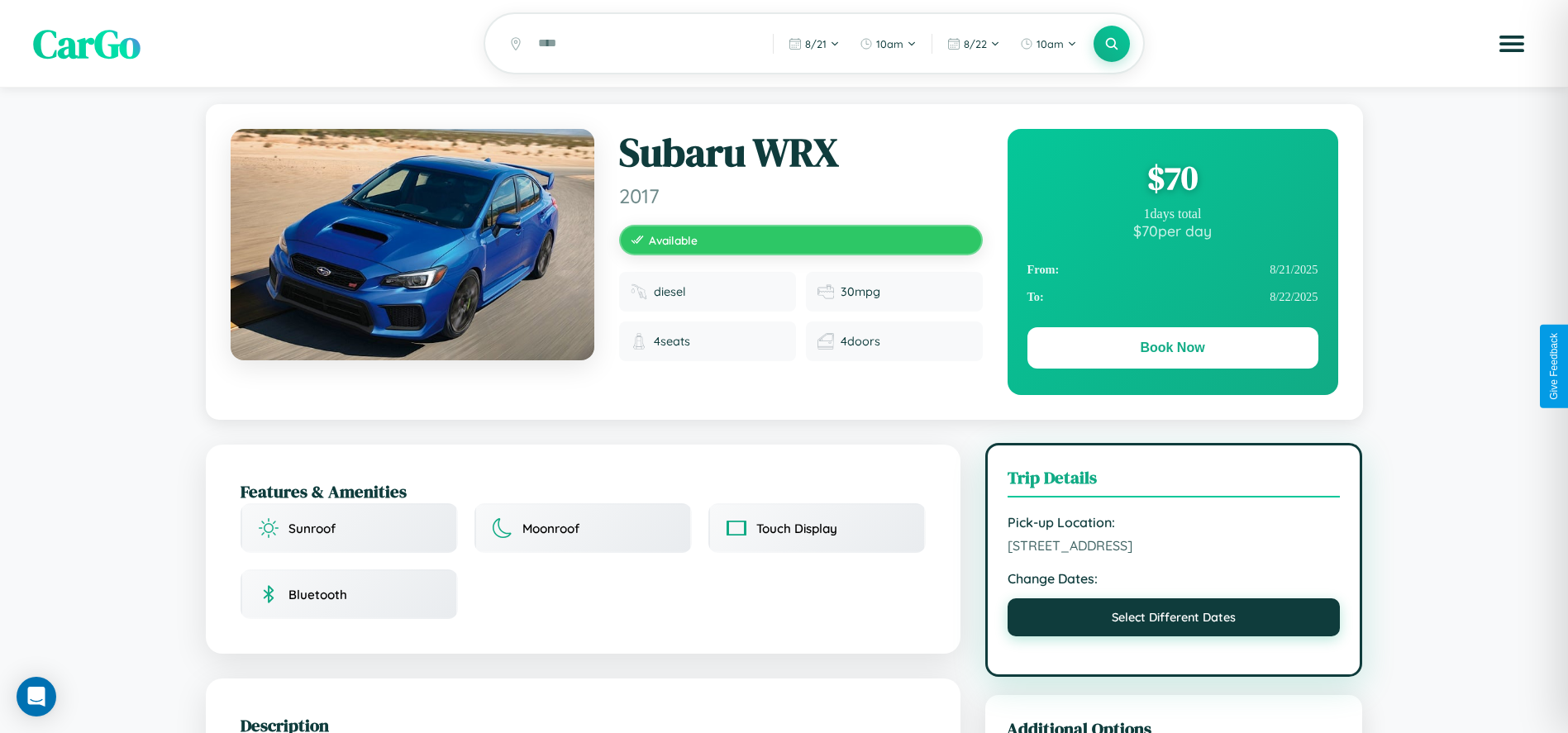
click at [1174, 620] on button "Select Different Dates" at bounding box center [1175, 617] width 333 height 38
select select "*"
select select "****"
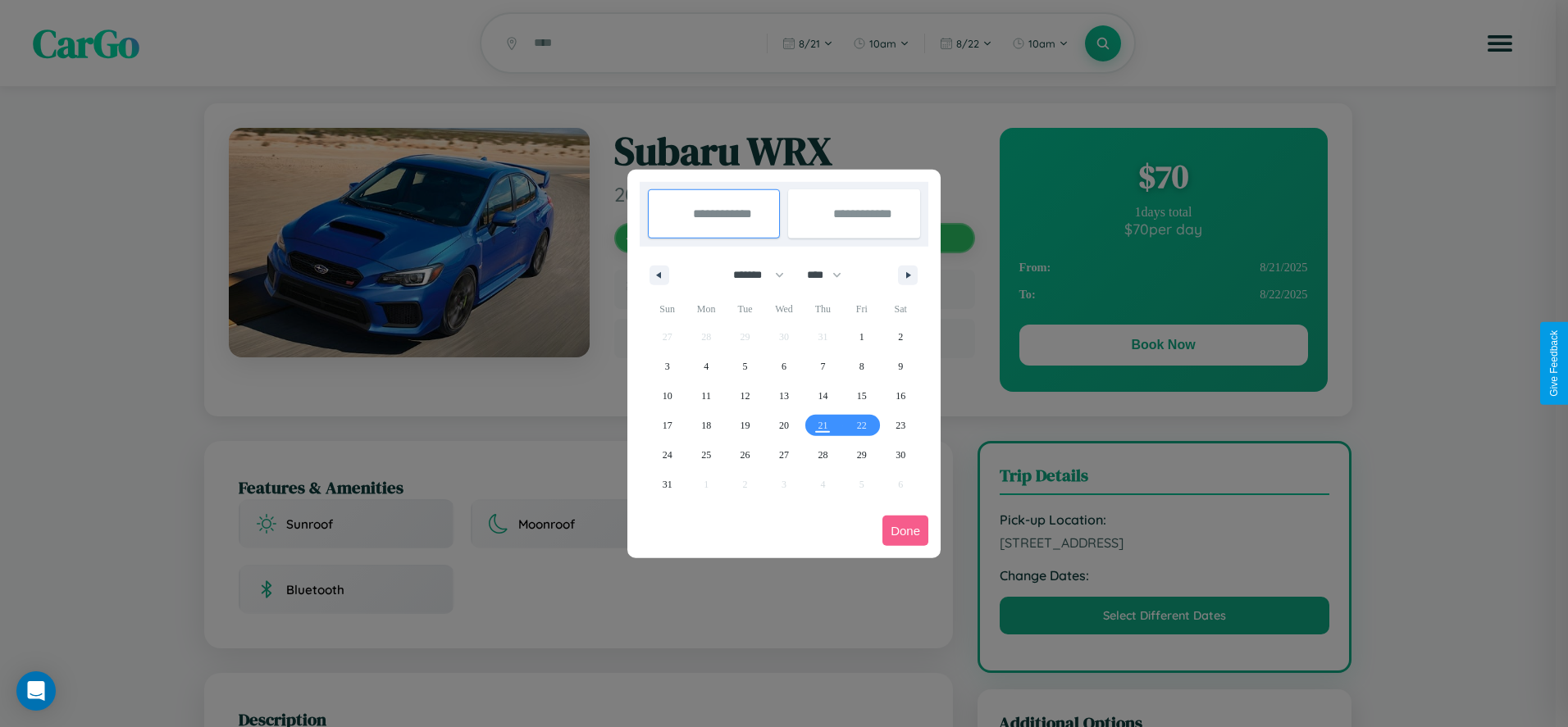
drag, startPoint x: 751, startPoint y: 275, endPoint x: 784, endPoint y: 329, distance: 63.3
click at [751, 275] on select "******* ******** ***** ***** *** **** **** ****** ********* ******* ******** **…" at bounding box center [755, 275] width 70 height 27
select select "*"
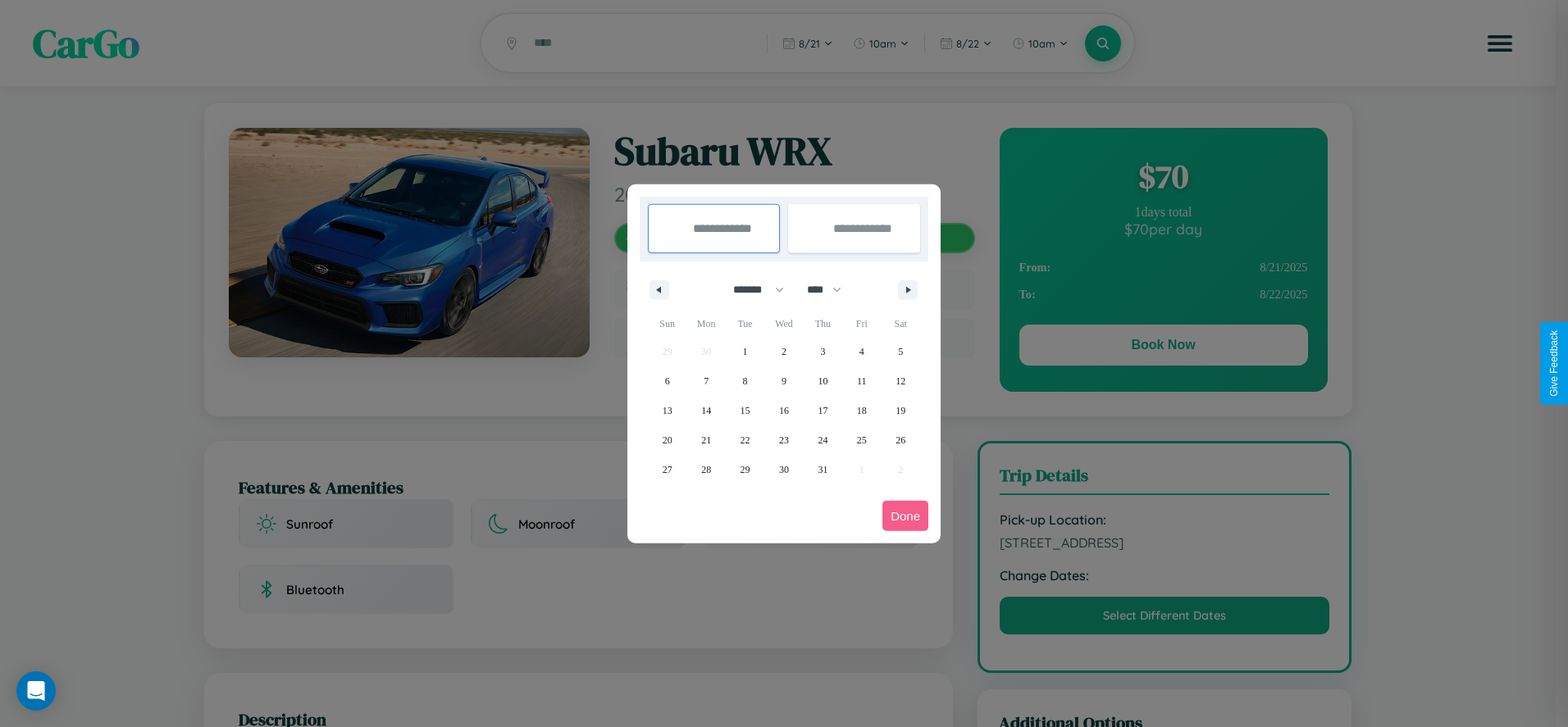
click at [831, 289] on select "**** **** **** **** **** **** **** **** **** **** **** **** **** **** **** ****…" at bounding box center [823, 289] width 49 height 27
select select "****"
click at [705, 440] on span "20" at bounding box center [705, 441] width 10 height 30
type input "**********"
click at [861, 440] on span "24" at bounding box center [862, 441] width 10 height 30
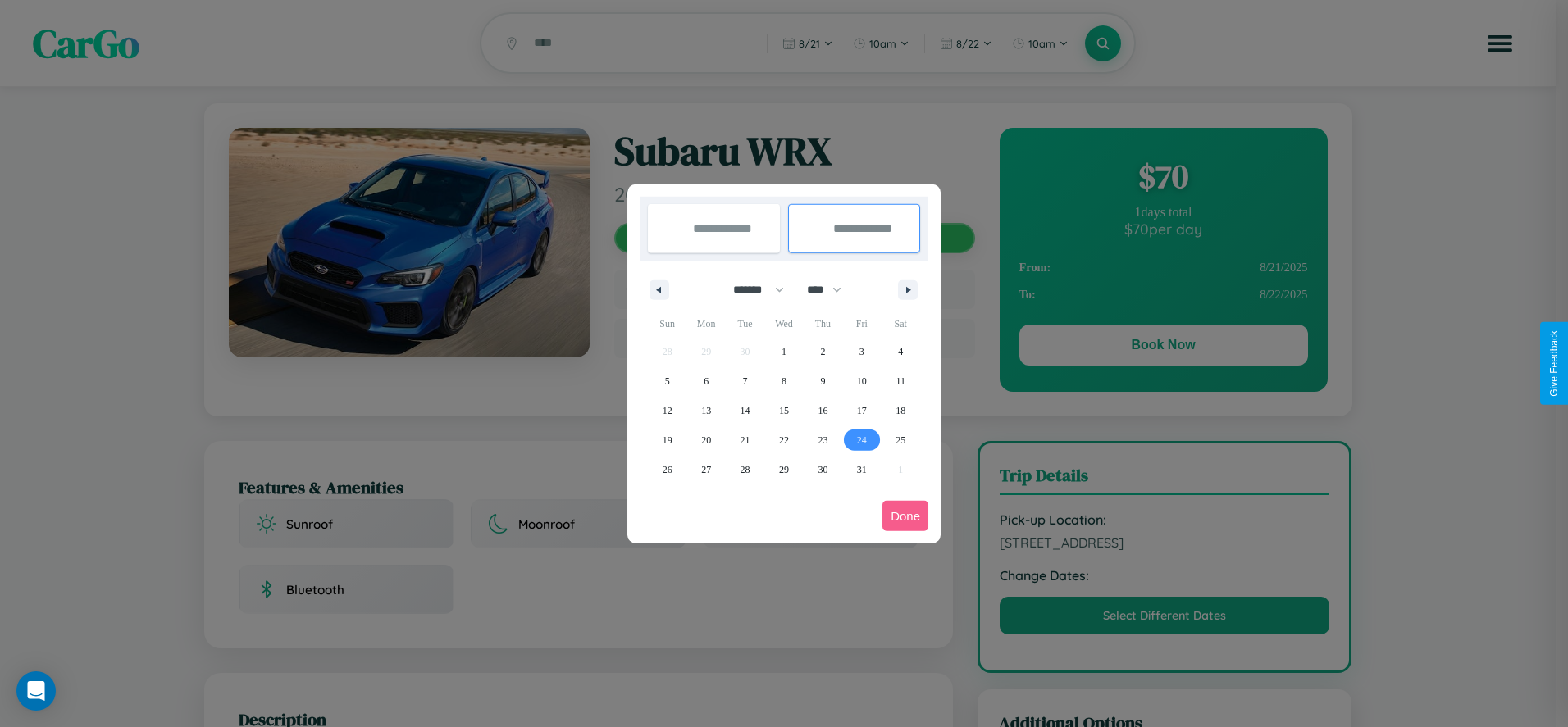
type input "**********"
click at [905, 516] on button "Done" at bounding box center [905, 516] width 45 height 31
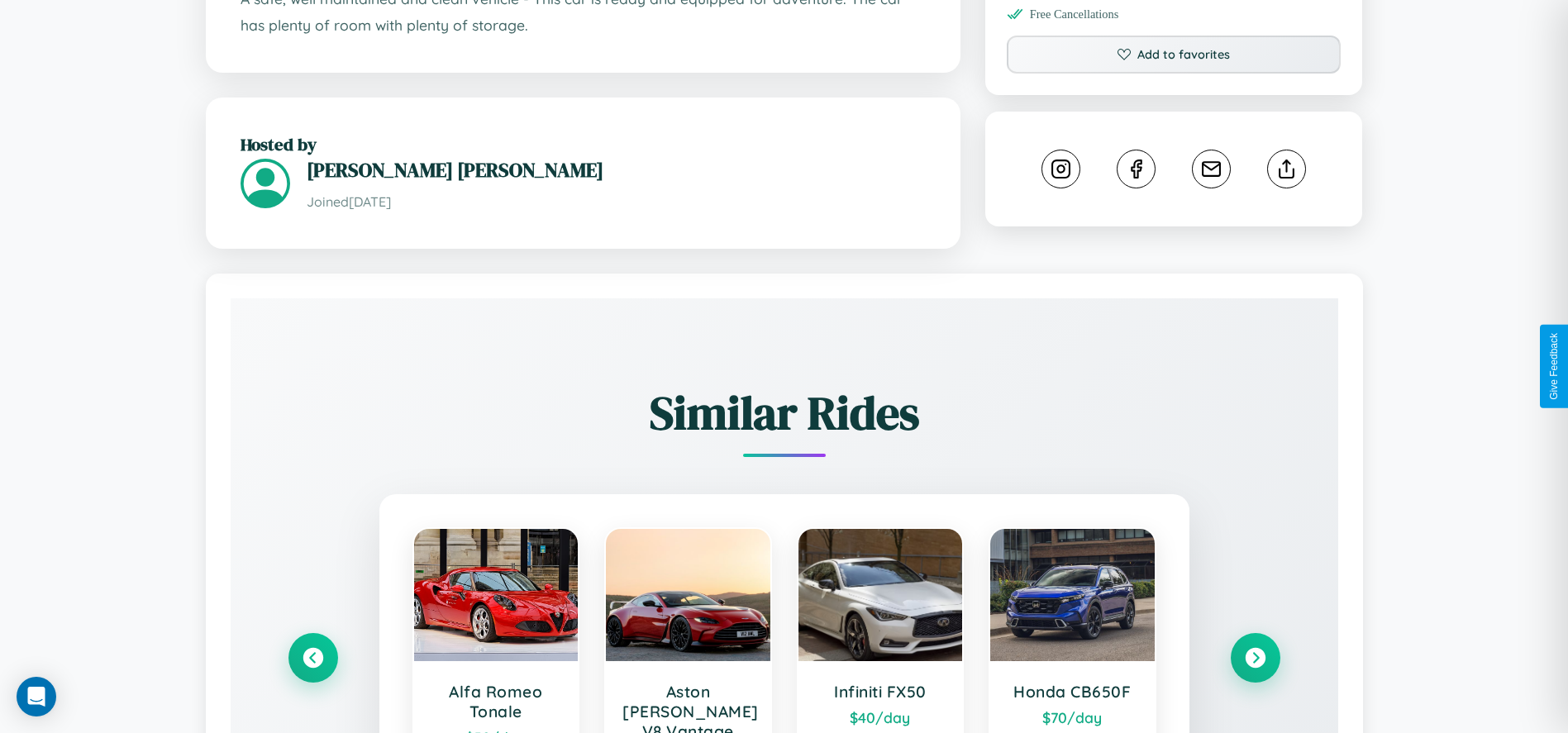
scroll to position [969, 0]
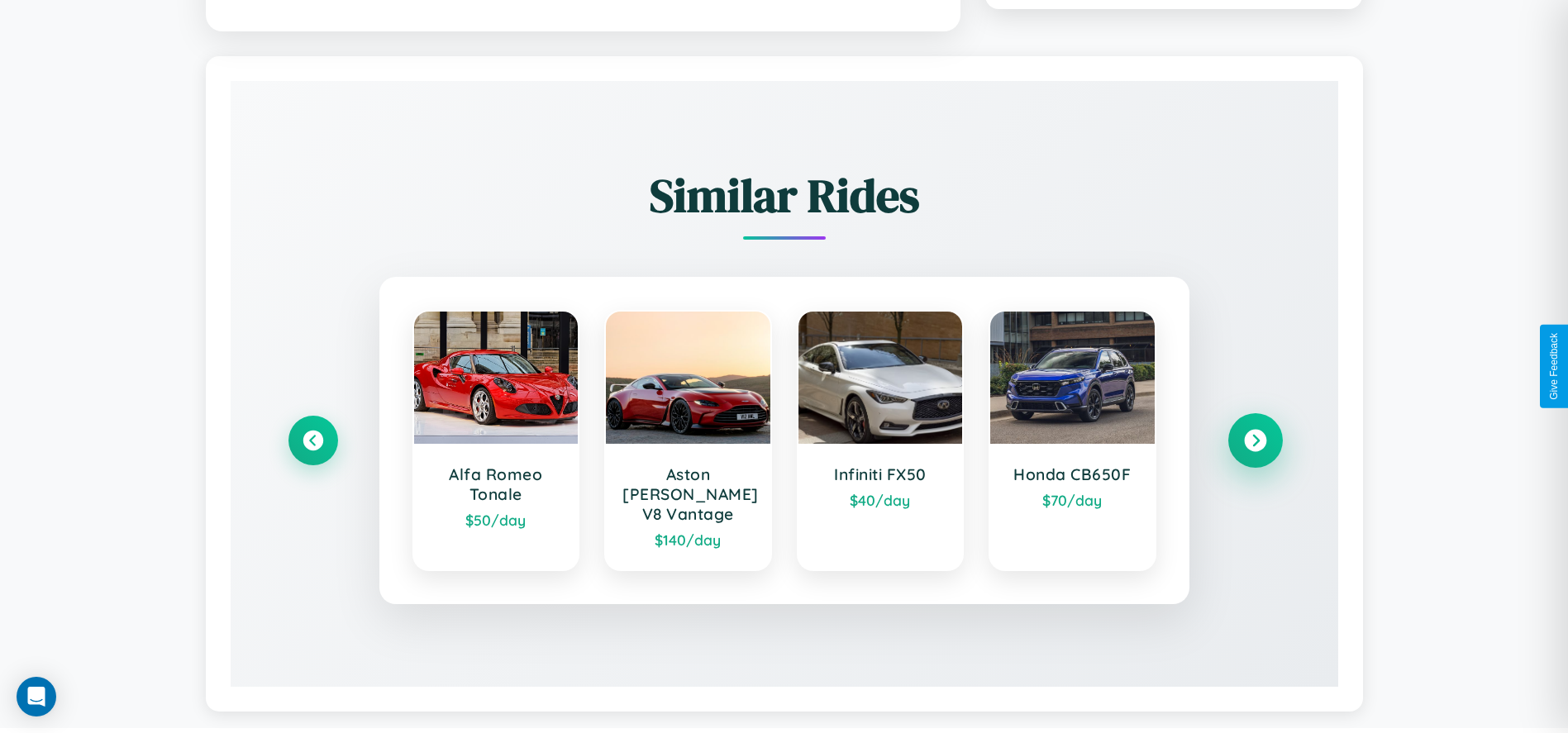
click at [1255, 433] on icon at bounding box center [1255, 440] width 22 height 22
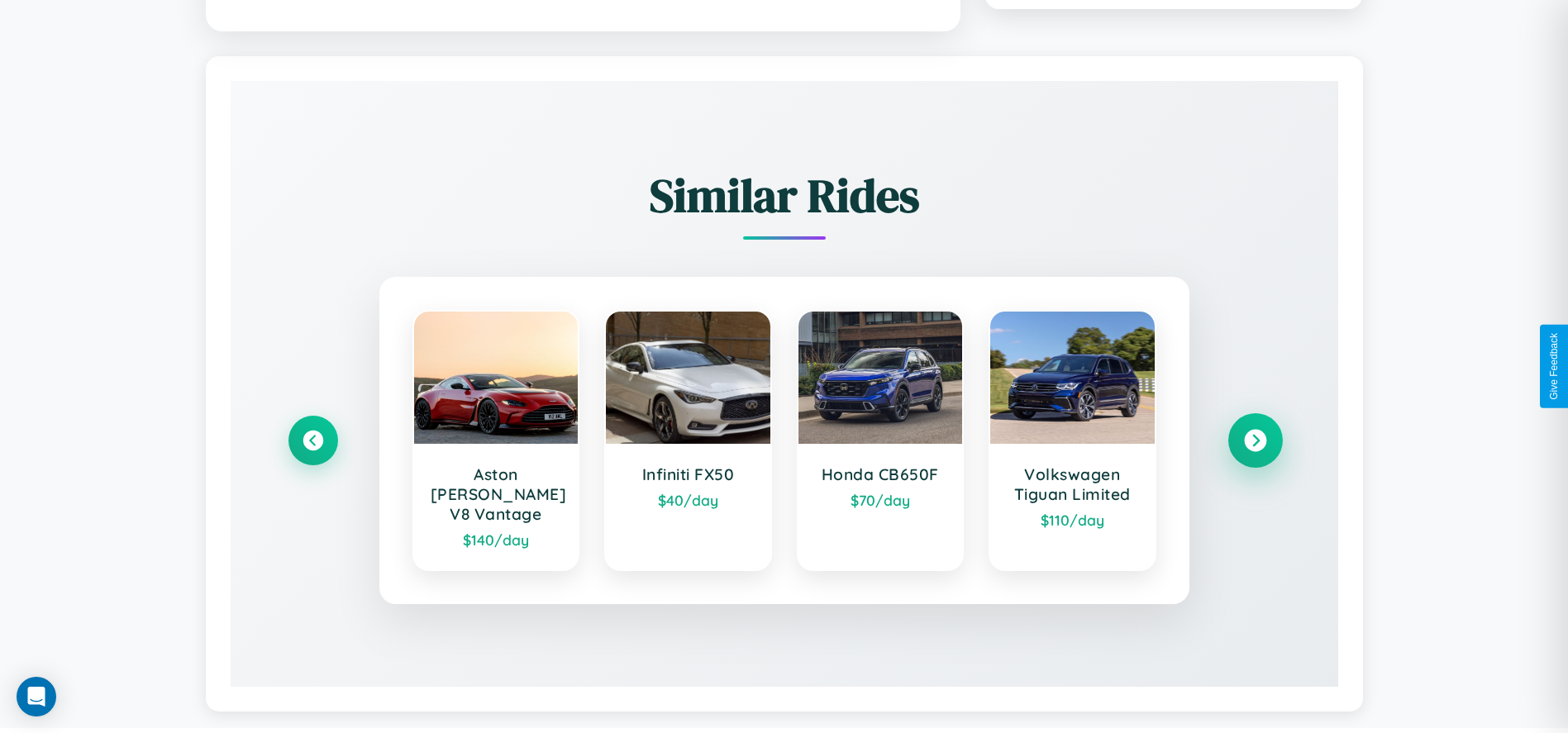
click at [1255, 433] on icon at bounding box center [1255, 440] width 22 height 22
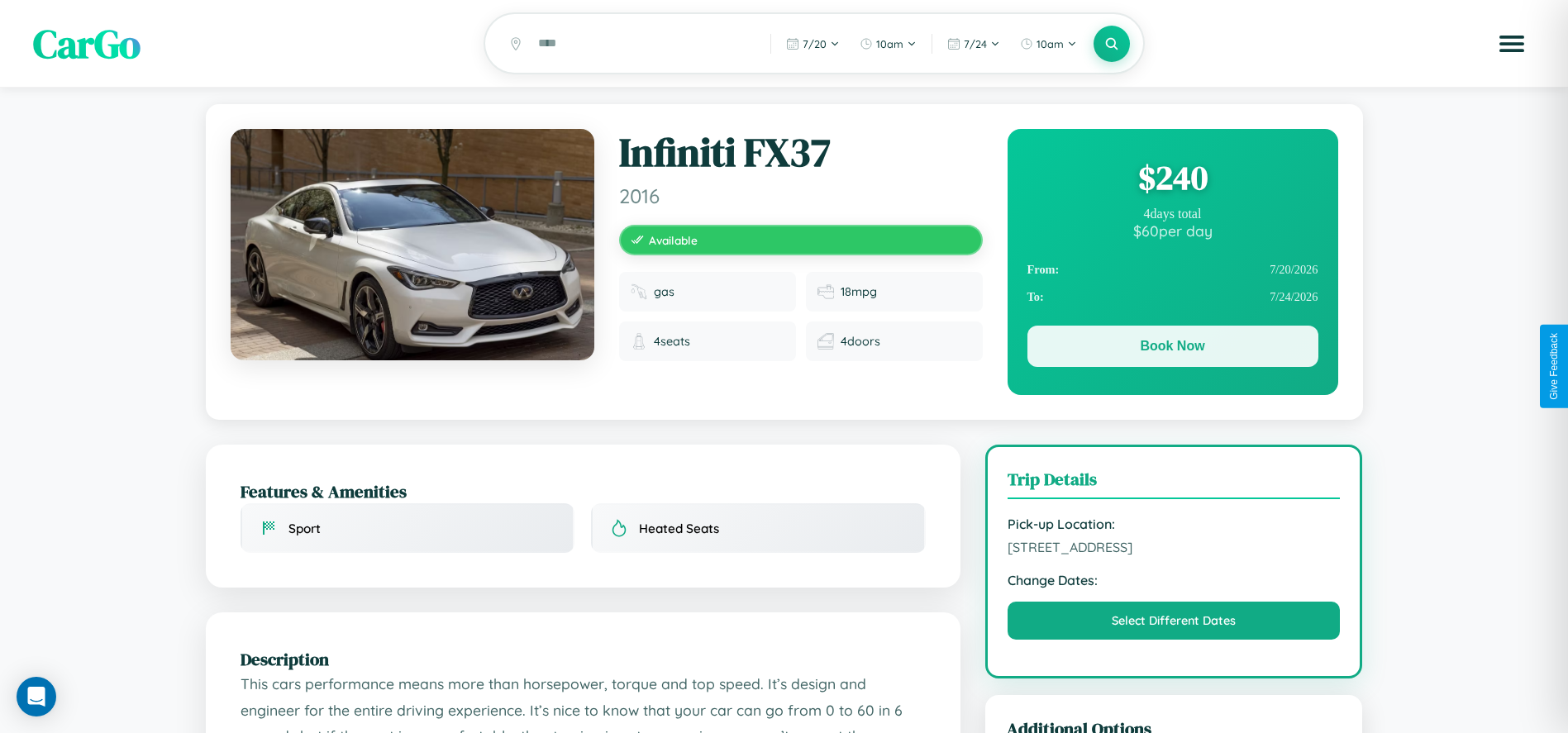
click at [1173, 349] on button "Book Now" at bounding box center [1173, 346] width 291 height 41
